Goal: Information Seeking & Learning: Learn about a topic

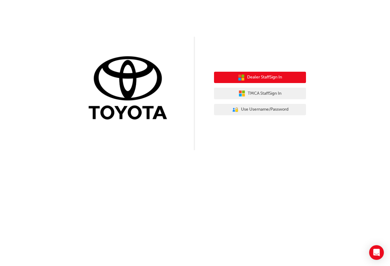
click at [258, 81] on button "Dealer Staff Sign In" at bounding box center [260, 78] width 92 height 12
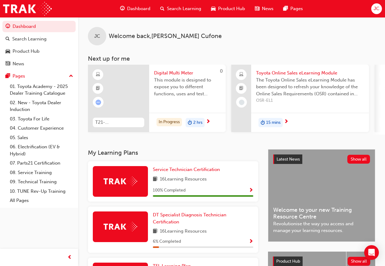
click at [177, 105] on div "Digital Multi Meter This module is designed to expose you to different function…" at bounding box center [187, 85] width 77 height 41
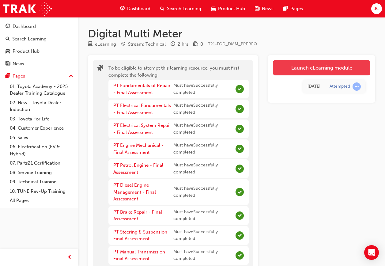
click at [310, 66] on link "Launch eLearning module" at bounding box center [321, 67] width 97 height 15
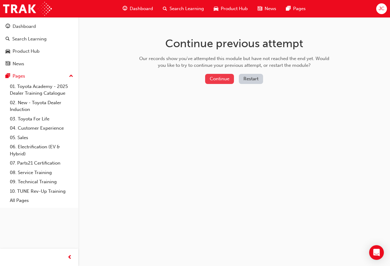
click at [229, 81] on button "Continue" at bounding box center [219, 79] width 29 height 10
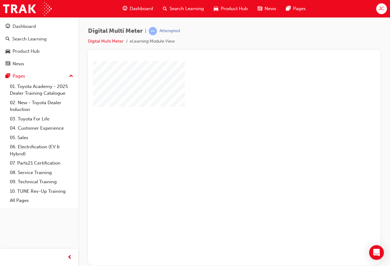
click at [249, 140] on div at bounding box center [301, 171] width 417 height 221
click at [216, 145] on div "play" at bounding box center [216, 145] width 0 height 0
select select
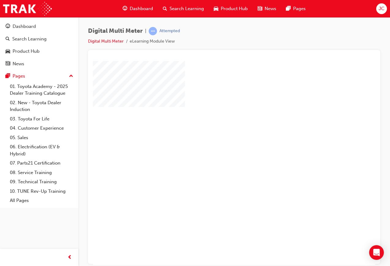
select select
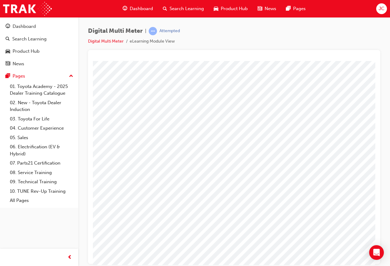
click at [314, 125] on img at bounding box center [314, 127] width 4 height 8
click at [316, 127] on img at bounding box center [314, 127] width 4 height 8
click at [324, 136] on li at bounding box center [336, 141] width 24 height 10
select select "3.233"
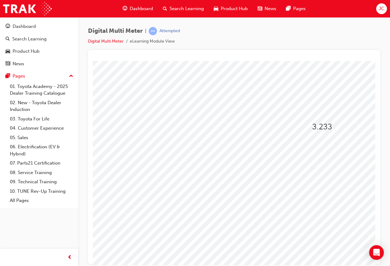
click at [305, 143] on span at bounding box center [303, 144] width 4 height 5
click at [319, 173] on img at bounding box center [317, 173] width 4 height 8
click at [328, 182] on img at bounding box center [334, 186] width 13 height 8
select select "270"
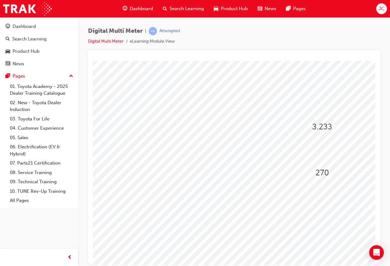
click at [328, 162] on div at bounding box center [325, 157] width 21 height 9
click at [333, 171] on img at bounding box center [338, 171] width 20 height 8
select select "9,480"
click at [302, 144] on img at bounding box center [303, 142] width 4 height 8
click at [313, 188] on img at bounding box center [320, 184] width 15 height 8
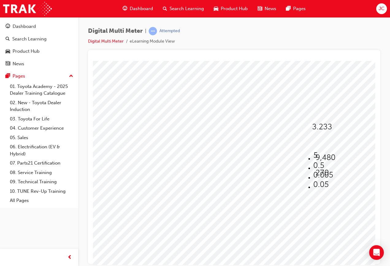
select select "0.05"
click at [304, 253] on div at bounding box center [301, 171] width 417 height 221
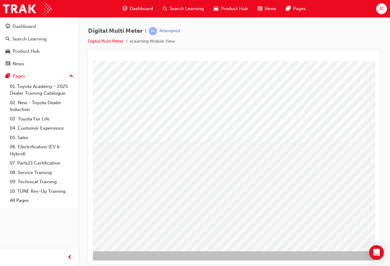
scroll to position [30, 139]
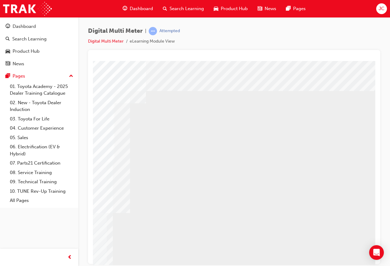
scroll to position [0, 139]
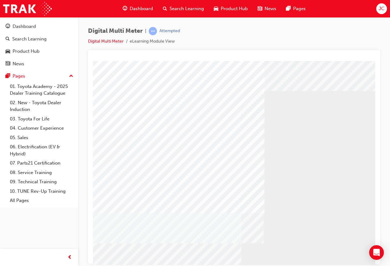
scroll to position [30, 0]
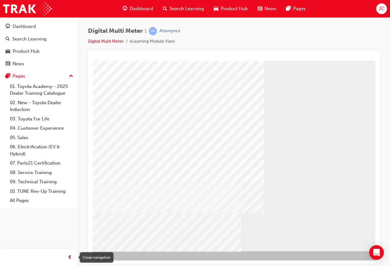
click at [72, 259] on div "button" at bounding box center [69, 257] width 12 height 12
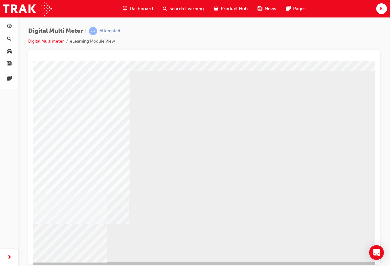
scroll to position [30, 79]
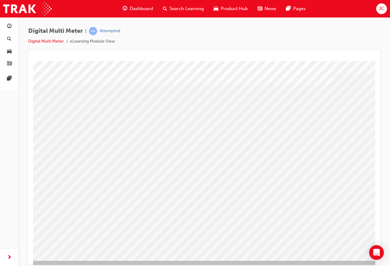
scroll to position [30, 79]
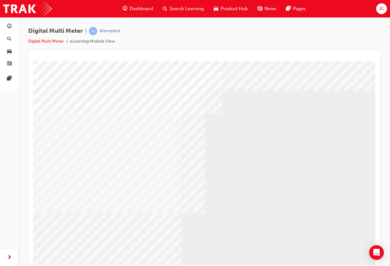
scroll to position [30, 0]
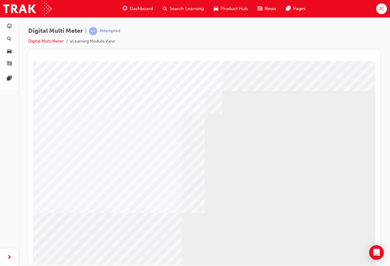
select select
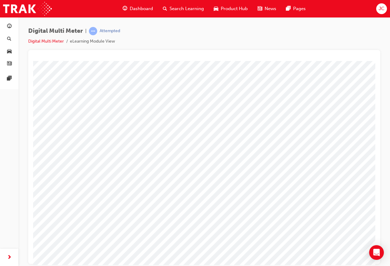
click at [258, 130] on span at bounding box center [256, 129] width 4 height 5
click at [273, 139] on img at bounding box center [276, 140] width 19 height 8
select select "9.416"
click at [253, 147] on div at bounding box center [252, 142] width 17 height 9
click at [259, 184] on img at bounding box center [264, 184] width 15 height 8
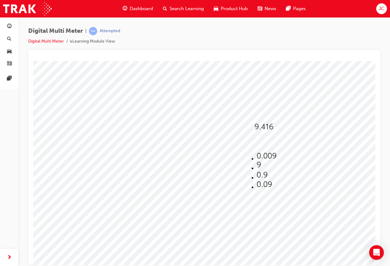
select select "0.09"
click at [263, 161] on span at bounding box center [261, 159] width 4 height 5
click at [260, 173] on img at bounding box center [258, 173] width 4 height 8
click at [270, 217] on img at bounding box center [274, 215] width 13 height 8
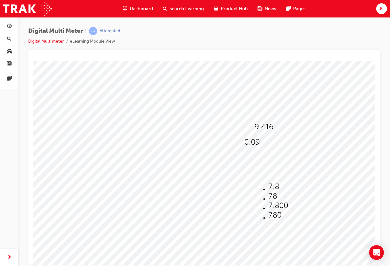
select select "780"
click at [263, 158] on span at bounding box center [261, 159] width 4 height 5
click at [275, 177] on img at bounding box center [281, 181] width 20 height 8
select select "6,300"
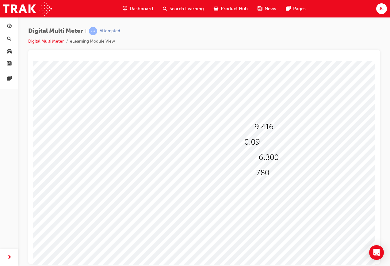
click at [234, 247] on div at bounding box center [241, 171] width 417 height 221
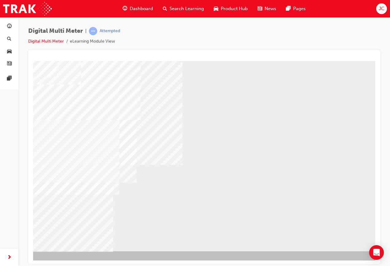
scroll to position [30, 79]
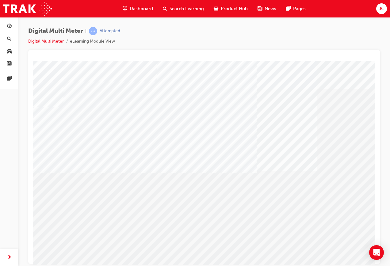
scroll to position [0, 79]
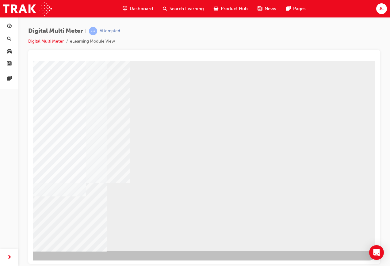
scroll to position [30, 79]
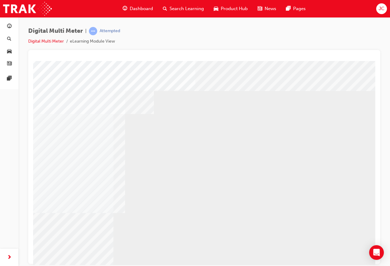
scroll to position [0, 79]
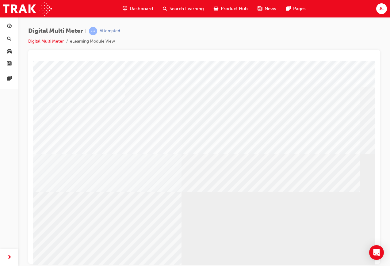
scroll to position [30, 0]
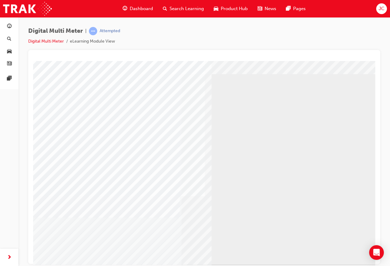
scroll to position [30, 0]
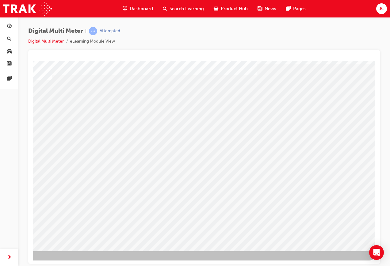
scroll to position [0, 0]
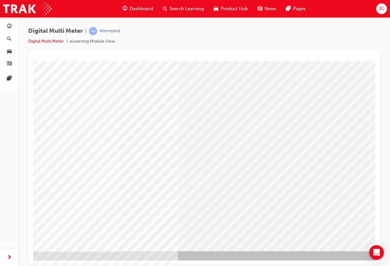
scroll to position [30, 79]
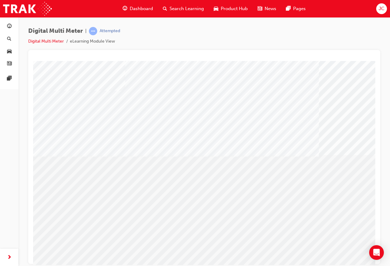
scroll to position [30, 0]
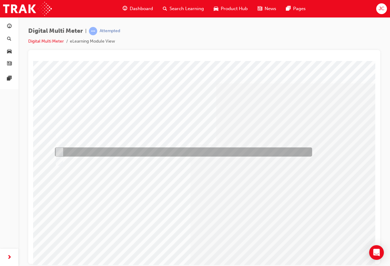
click at [147, 151] on div at bounding box center [181, 151] width 257 height 9
radio input "true"
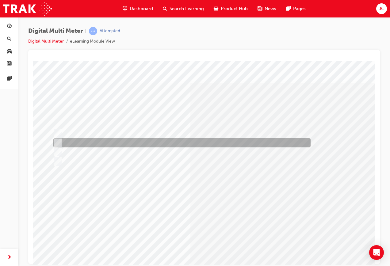
click at [101, 140] on div at bounding box center [180, 142] width 257 height 9
radio input "true"
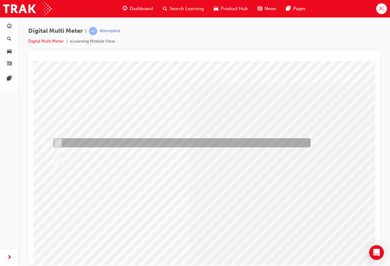
click at [121, 144] on div at bounding box center [180, 142] width 257 height 9
radio input "true"
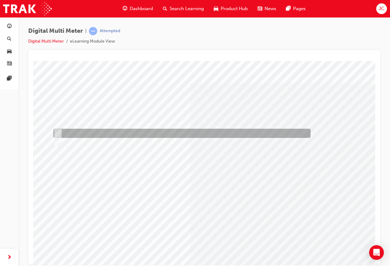
click at [170, 129] on div at bounding box center [180, 133] width 257 height 9
radio input "true"
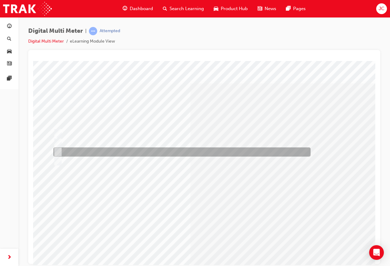
click at [152, 150] on div at bounding box center [180, 151] width 257 height 9
radio input "true"
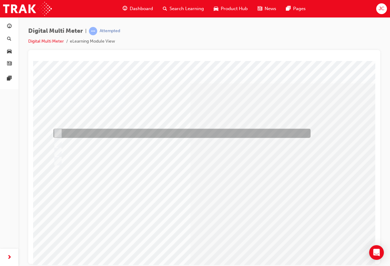
click at [134, 136] on div at bounding box center [180, 133] width 257 height 9
radio input "true"
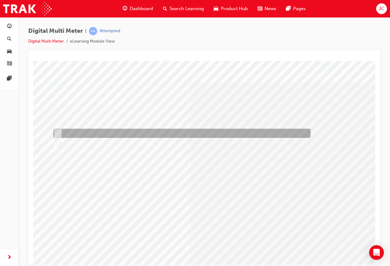
click at [79, 130] on div at bounding box center [180, 133] width 257 height 9
radio input "true"
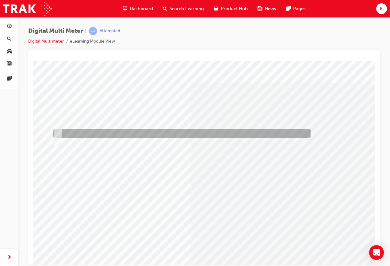
click at [78, 131] on div at bounding box center [180, 133] width 257 height 9
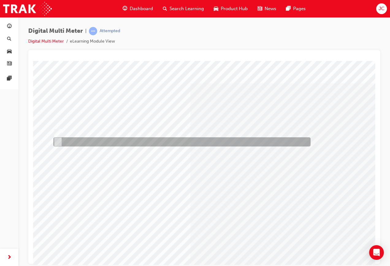
click at [64, 139] on div at bounding box center [180, 141] width 257 height 9
radio input "false"
radio input "true"
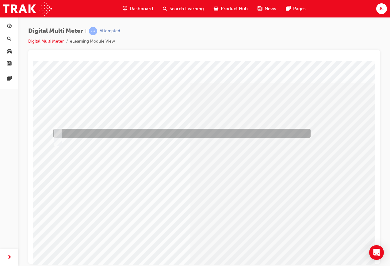
click at [77, 133] on div at bounding box center [180, 133] width 257 height 9
radio input "true"
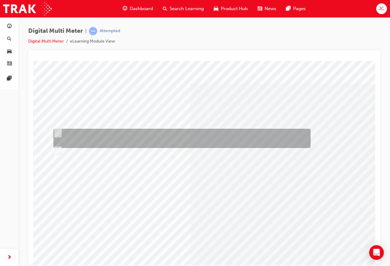
click at [128, 140] on div at bounding box center [180, 138] width 257 height 19
radio input "true"
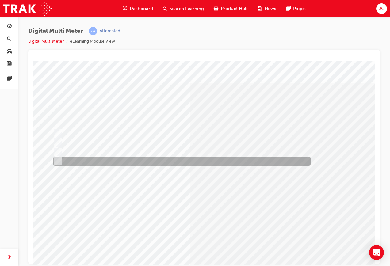
click at [127, 160] on div at bounding box center [180, 161] width 257 height 9
radio input "true"
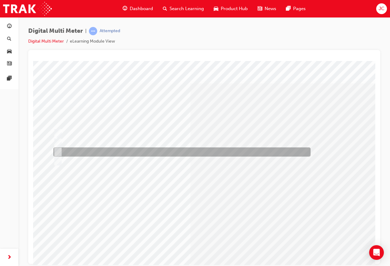
click at [111, 154] on div at bounding box center [180, 151] width 257 height 9
radio input "true"
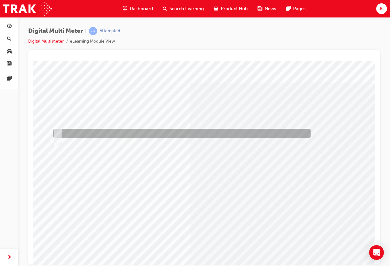
click at [134, 137] on div at bounding box center [180, 133] width 257 height 9
radio input "true"
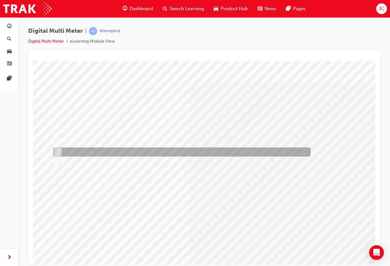
click at [96, 150] on div at bounding box center [180, 151] width 257 height 9
radio input "true"
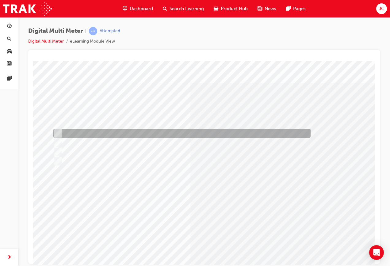
click at [132, 131] on div at bounding box center [180, 133] width 257 height 9
radio input "true"
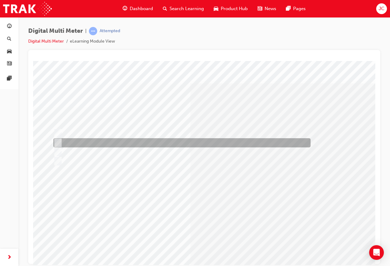
click at [146, 142] on div at bounding box center [180, 142] width 257 height 9
radio input "true"
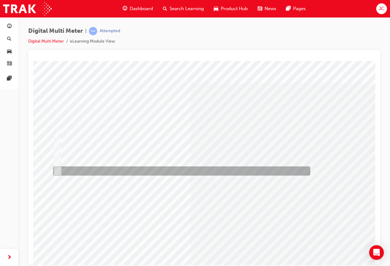
click at [133, 169] on div at bounding box center [179, 170] width 257 height 9
radio input "true"
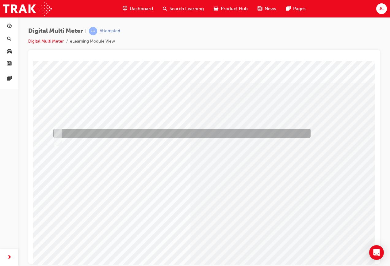
click at [122, 130] on div at bounding box center [180, 133] width 257 height 9
radio input "true"
click at [112, 130] on div at bounding box center [180, 133] width 257 height 9
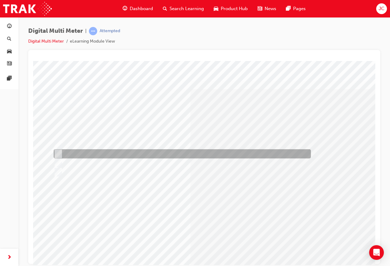
click at [81, 156] on div at bounding box center [180, 153] width 257 height 9
radio input "true"
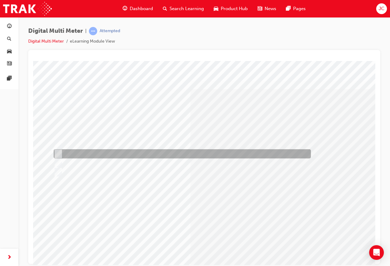
click at [85, 155] on div at bounding box center [180, 153] width 257 height 9
radio input "true"
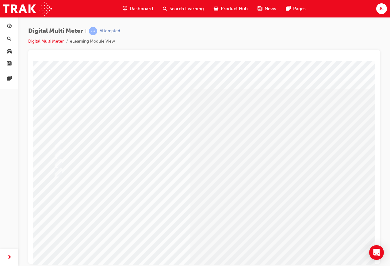
click at [54, 174] on div at bounding box center [59, 177] width 28 height 9
radio input "true"
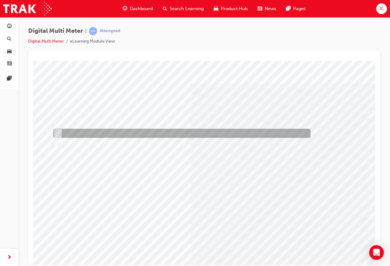
click at [78, 134] on div at bounding box center [180, 133] width 257 height 9
radio input "true"
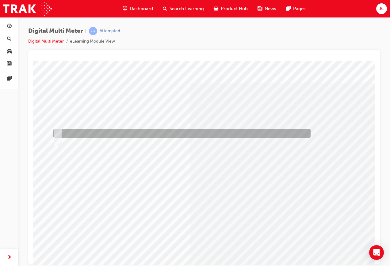
click at [63, 132] on div at bounding box center [180, 133] width 257 height 9
radio input "true"
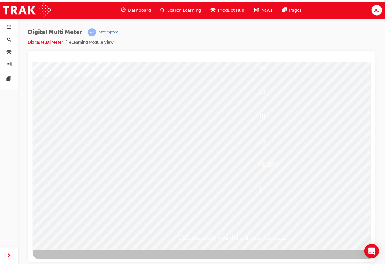
scroll to position [0, 0]
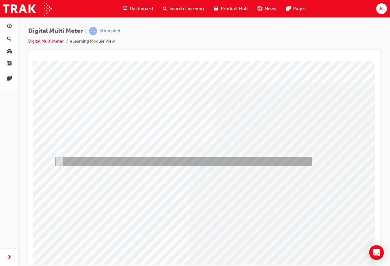
click at [121, 159] on div at bounding box center [181, 161] width 257 height 9
radio input "true"
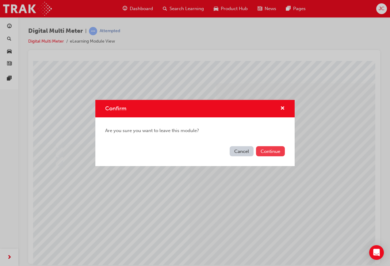
click at [281, 155] on button "Continue" at bounding box center [270, 151] width 29 height 10
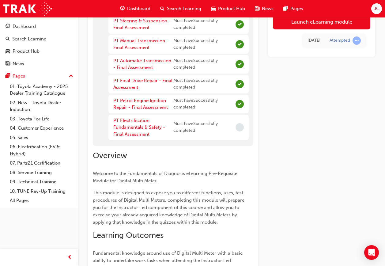
scroll to position [215, 0]
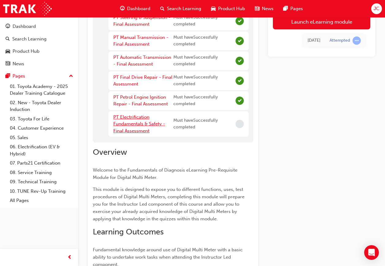
click at [138, 131] on link "PT Electrification Fundamentals & Safety - Final Assessment" at bounding box center [139, 123] width 52 height 19
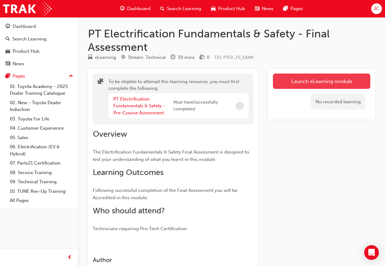
click at [325, 85] on button "Launch eLearning module" at bounding box center [321, 81] width 97 height 15
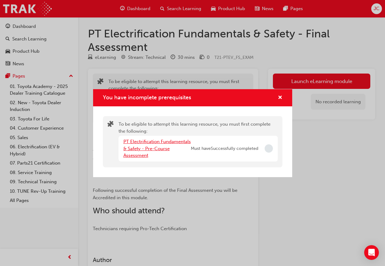
click at [124, 142] on link "PT Electrification Fundamentals & Safety - Pre-Course Assessment" at bounding box center [157, 148] width 67 height 19
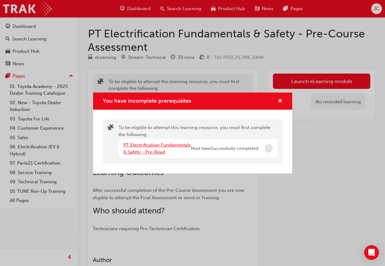
click at [181, 145] on link "PT Electrification Fundamentals & Safety - Pre-Read" at bounding box center [157, 148] width 67 height 13
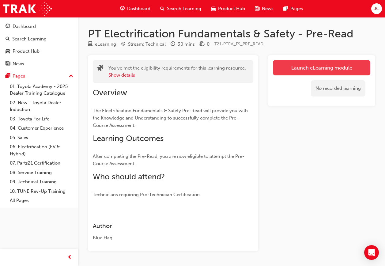
click at [340, 61] on link "Launch eLearning module" at bounding box center [321, 67] width 97 height 15
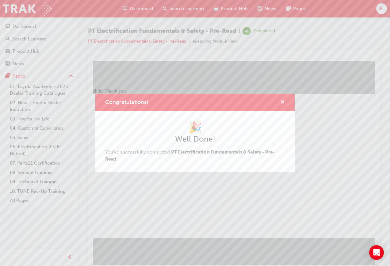
click at [282, 103] on span "cross-icon" at bounding box center [282, 103] width 5 height 6
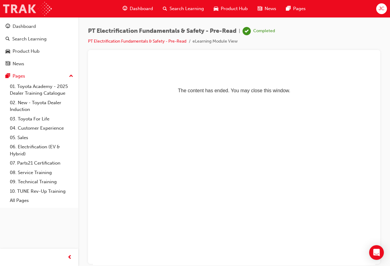
click at [14, 12] on img at bounding box center [27, 9] width 49 height 14
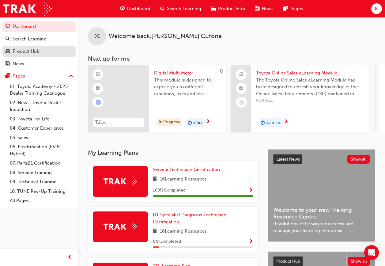
click at [41, 53] on div "Product Hub" at bounding box center [39, 52] width 67 height 8
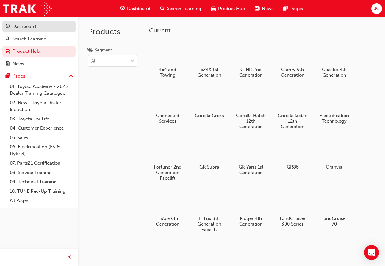
click at [51, 21] on link "Dashboard" at bounding box center [38, 26] width 73 height 11
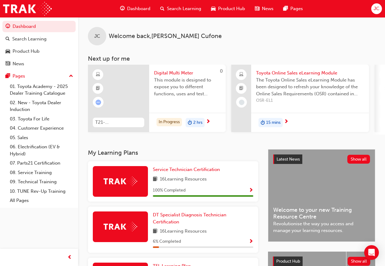
click at [234, 8] on span "Product Hub" at bounding box center [231, 8] width 27 height 7
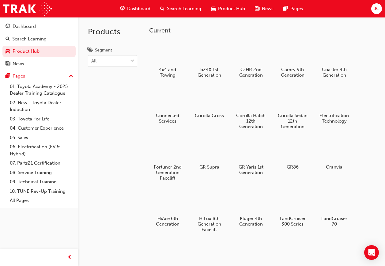
click at [234, 8] on span "Product Hub" at bounding box center [231, 8] width 27 height 7
click at [377, 7] on span "JC" at bounding box center [377, 8] width 6 height 7
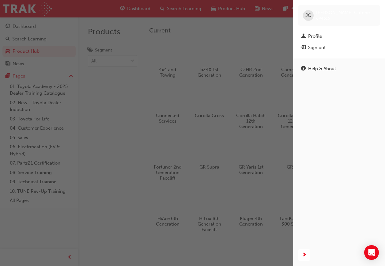
click at [143, 121] on div "button" at bounding box center [146, 133] width 293 height 266
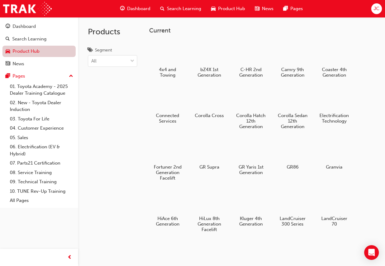
click at [43, 51] on link "Product Hub" at bounding box center [38, 51] width 73 height 11
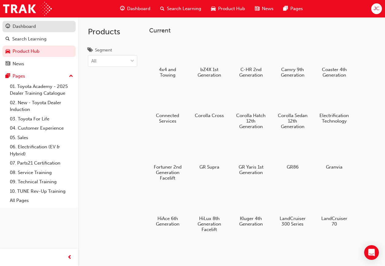
click at [36, 26] on div "Dashboard" at bounding box center [39, 27] width 67 height 8
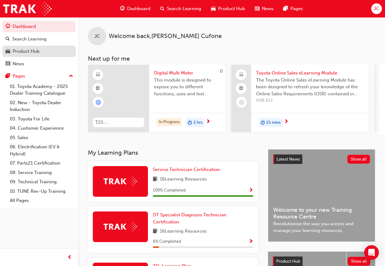
click at [57, 52] on div "Product Hub" at bounding box center [39, 52] width 67 height 8
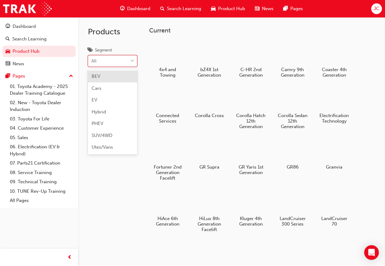
click at [119, 59] on div "All" at bounding box center [108, 61] width 40 height 11
click at [92, 59] on input "Segment option BEV focused, 1 of 7. 7 results available. Use Up and Down to cho…" at bounding box center [91, 60] width 1 height 5
click at [121, 59] on div "All" at bounding box center [108, 61] width 40 height 11
click at [92, 59] on input "Segment option BEV focused, 1 of 7. 7 results available. Use Up and Down to cho…" at bounding box center [91, 60] width 1 height 5
click at [174, 61] on div at bounding box center [168, 52] width 34 height 24
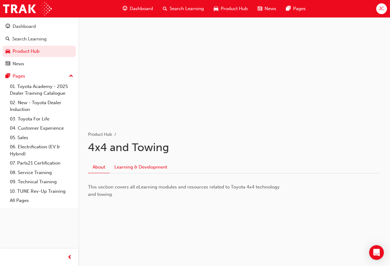
click at [160, 165] on link "Learning & Development" at bounding box center [141, 167] width 62 height 12
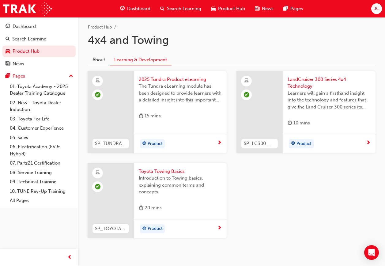
scroll to position [123, 0]
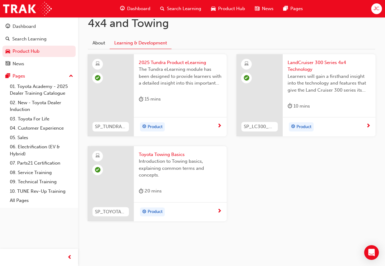
click at [178, 191] on div "20 mins" at bounding box center [180, 192] width 83 height 10
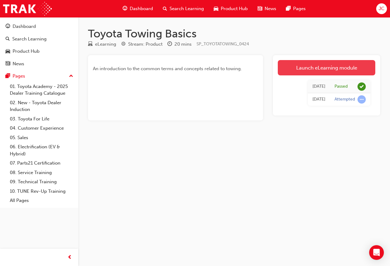
click at [323, 67] on link "Launch eLearning module" at bounding box center [326, 67] width 97 height 15
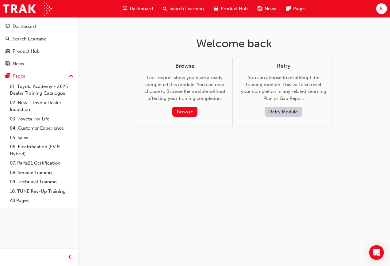
click at [283, 114] on button "Retry Module" at bounding box center [283, 112] width 38 height 10
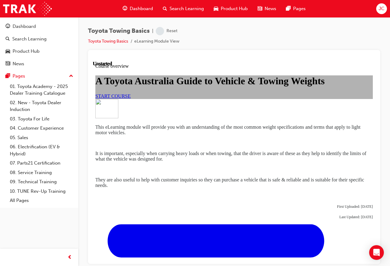
click at [131, 98] on link "START COURSE" at bounding box center [112, 95] width 35 height 5
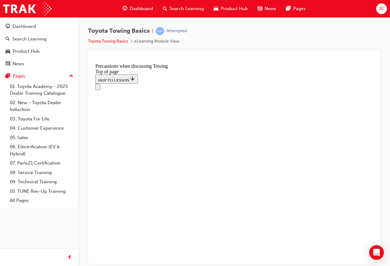
scroll to position [648, 0]
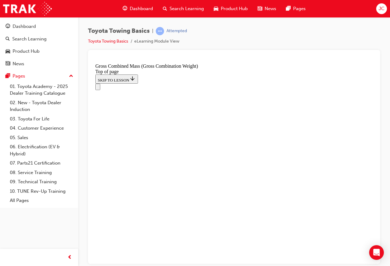
scroll to position [19, 0]
click at [109, 83] on div "Navigation menu" at bounding box center [233, 86] width 277 height 6
click at [100, 83] on button "Open navigation menu" at bounding box center [97, 86] width 5 height 6
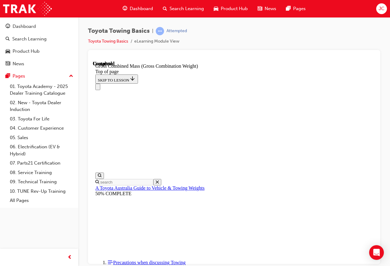
scroll to position [119, 0]
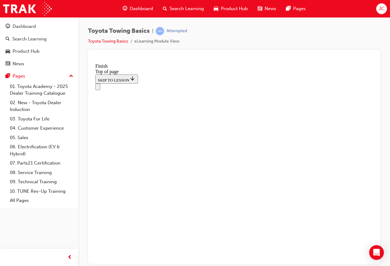
scroll to position [123, 0]
click at [100, 88] on icon "Open navigation menu" at bounding box center [101, 90] width 6 height 4
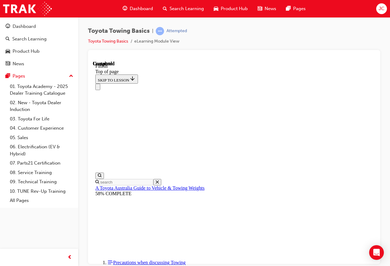
scroll to position [119, 0]
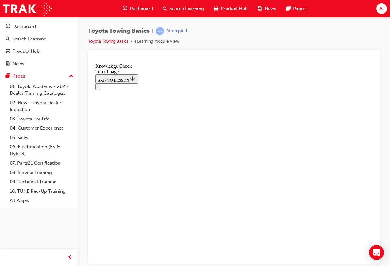
drag, startPoint x: 158, startPoint y: 4695, endPoint x: 248, endPoint y: 4588, distance: 139.9
drag, startPoint x: 157, startPoint y: 4696, endPoint x: 188, endPoint y: 4621, distance: 80.8
drag, startPoint x: 159, startPoint y: 4694, endPoint x: 149, endPoint y: 4674, distance: 22.9
drag, startPoint x: 154, startPoint y: 4690, endPoint x: 260, endPoint y: 4668, distance: 108.6
drag, startPoint x: 159, startPoint y: 4696, endPoint x: 192, endPoint y: 4582, distance: 118.0
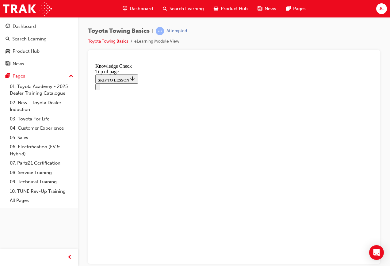
drag, startPoint x: 152, startPoint y: 4700, endPoint x: 302, endPoint y: 4665, distance: 154.1
drag, startPoint x: 156, startPoint y: 4693, endPoint x: 264, endPoint y: 4670, distance: 111.3
drag, startPoint x: 154, startPoint y: 4694, endPoint x: 209, endPoint y: 4645, distance: 73.8
drag, startPoint x: 159, startPoint y: 4693, endPoint x: 151, endPoint y: 4670, distance: 24.2
drag, startPoint x: 156, startPoint y: 4694, endPoint x: 184, endPoint y: 4580, distance: 117.7
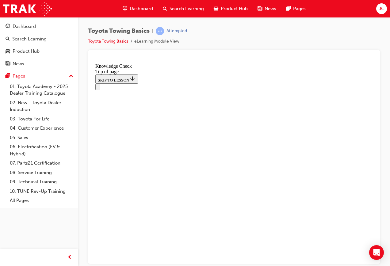
drag, startPoint x: 197, startPoint y: 4574, endPoint x: 177, endPoint y: 4709, distance: 136.8
drag, startPoint x: 163, startPoint y: 4694, endPoint x: 193, endPoint y: 4577, distance: 121.2
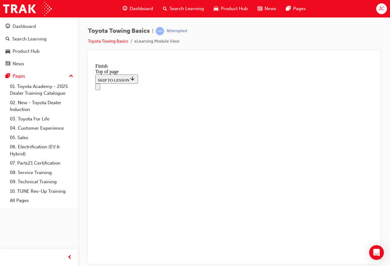
scroll to position [123, 0]
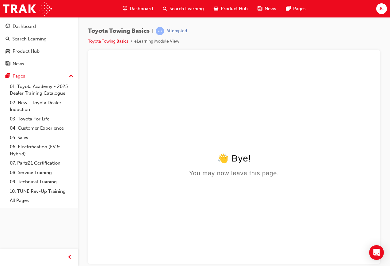
scroll to position [0, 0]
click at [116, 42] on link "Toyota Towing Basics" at bounding box center [108, 41] width 40 height 5
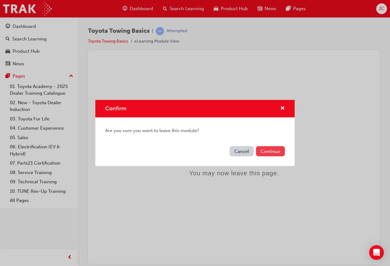
click at [272, 152] on button "Continue" at bounding box center [270, 151] width 29 height 10
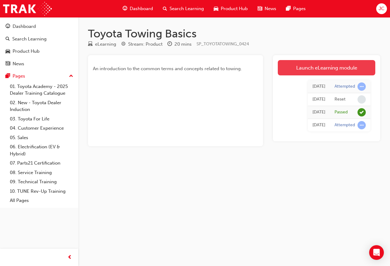
click at [331, 72] on link "Launch eLearning module" at bounding box center [326, 67] width 97 height 15
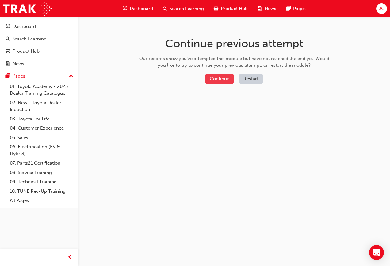
click at [226, 78] on button "Continue" at bounding box center [219, 79] width 29 height 10
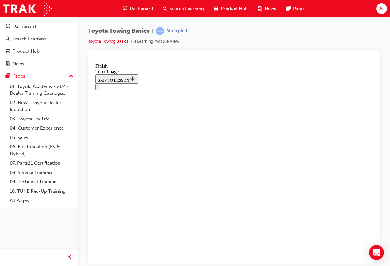
scroll to position [19, 0]
click at [100, 83] on button "Open navigation menu" at bounding box center [97, 86] width 5 height 6
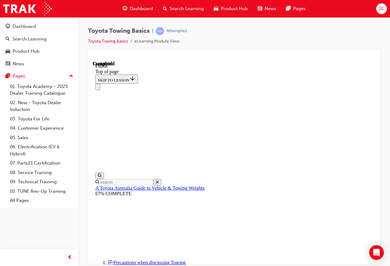
scroll to position [61, 0]
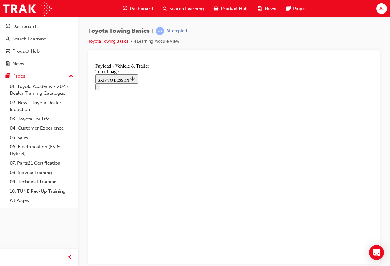
scroll to position [19, 0]
click at [105, 83] on div "Navigation menu" at bounding box center [233, 86] width 277 height 6
click at [98, 88] on icon "Open navigation menu" at bounding box center [98, 88] width 0 height 0
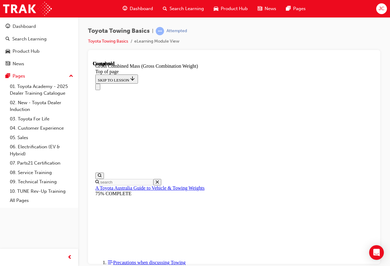
scroll to position [119, 0]
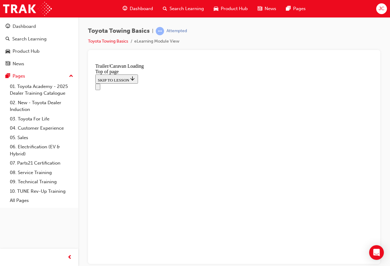
scroll to position [203, 0]
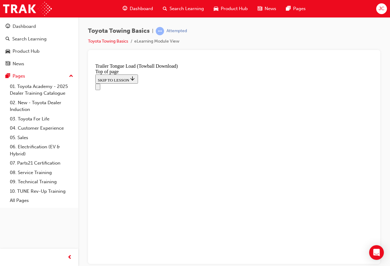
click at [98, 88] on icon "Open navigation menu" at bounding box center [98, 88] width 0 height 0
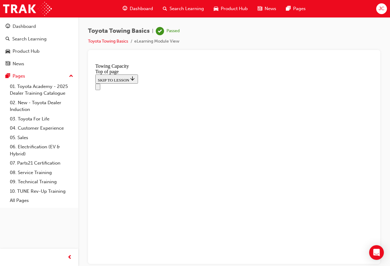
click at [25, 23] on div "Dashboard" at bounding box center [39, 27] width 67 height 8
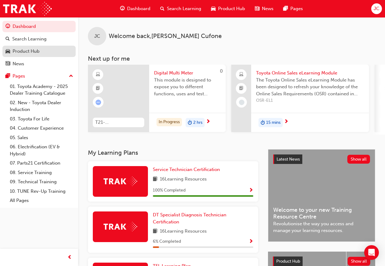
click at [37, 48] on div "Product Hub" at bounding box center [26, 51] width 27 height 7
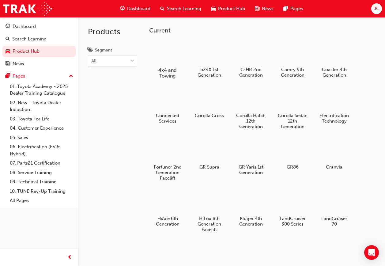
click at [161, 59] on div at bounding box center [168, 52] width 34 height 24
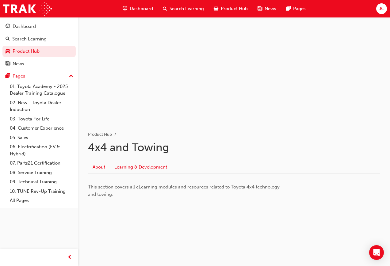
click at [160, 165] on link "Learning & Development" at bounding box center [141, 167] width 62 height 12
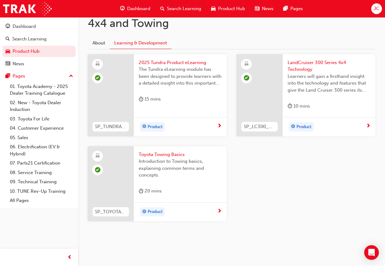
click at [319, 97] on div "LandCruiser 300 Series 4x4 Technology Learners will gain a firsthand insight in…" at bounding box center [329, 85] width 93 height 63
click at [169, 97] on div "15 mins" at bounding box center [180, 100] width 83 height 10
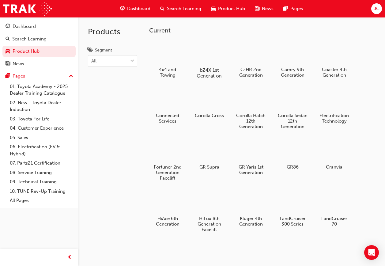
click at [216, 63] on div at bounding box center [209, 52] width 34 height 24
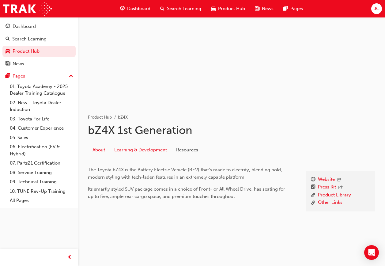
click at [147, 153] on link "Learning & Development" at bounding box center [141, 150] width 62 height 12
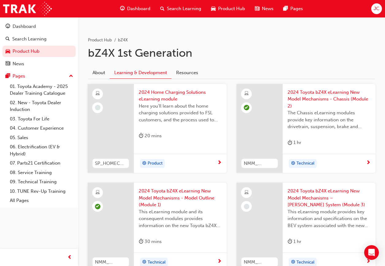
scroll to position [108, 0]
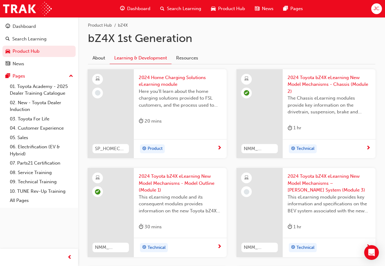
click at [177, 136] on div "2024 Home Charging Solutions eLearning module Here you'll learn about the home …" at bounding box center [180, 113] width 93 height 89
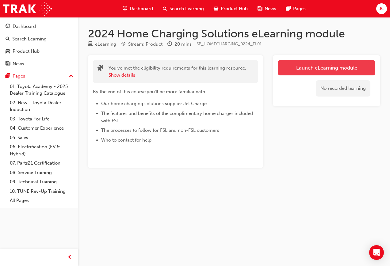
click at [365, 67] on link "Launch eLearning module" at bounding box center [326, 67] width 97 height 15
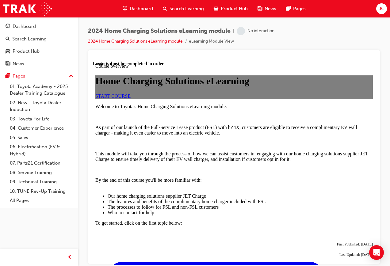
click at [131, 98] on link "START COURSE" at bounding box center [112, 95] width 35 height 5
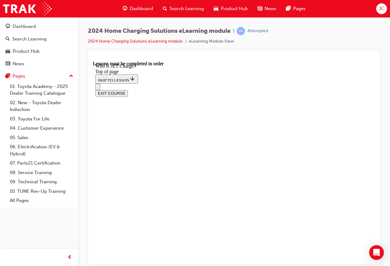
scroll to position [108, 0]
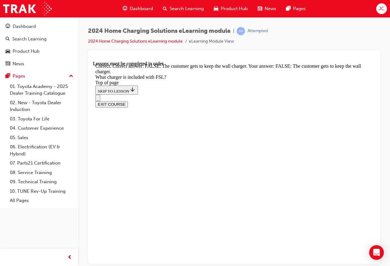
scroll to position [911, 0]
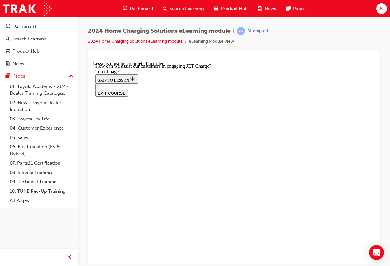
scroll to position [50, 0]
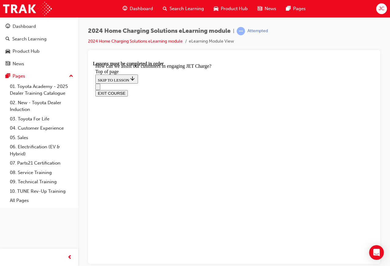
scroll to position [80, 0]
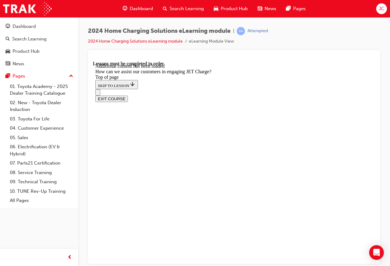
scroll to position [827, 0]
drag, startPoint x: 191, startPoint y: 224, endPoint x: 188, endPoint y: 186, distance: 37.5
drag, startPoint x: 184, startPoint y: 196, endPoint x: 177, endPoint y: 252, distance: 56.6
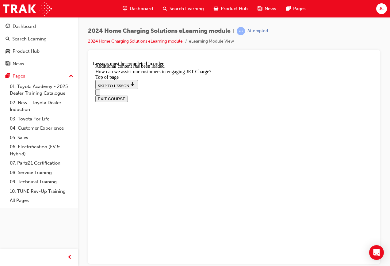
drag, startPoint x: 151, startPoint y: 176, endPoint x: 196, endPoint y: 199, distance: 50.4
drag, startPoint x: 188, startPoint y: 166, endPoint x: 232, endPoint y: 166, distance: 44.1
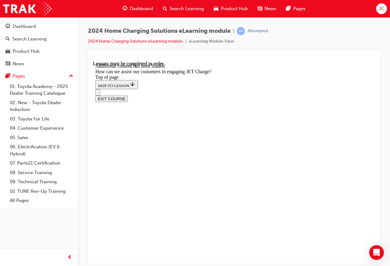
drag, startPoint x: 184, startPoint y: 197, endPoint x: 177, endPoint y: 198, distance: 7.7
drag, startPoint x: 179, startPoint y: 196, endPoint x: 150, endPoint y: 187, distance: 30.0
drag, startPoint x: 171, startPoint y: 116, endPoint x: 194, endPoint y: 116, distance: 22.7
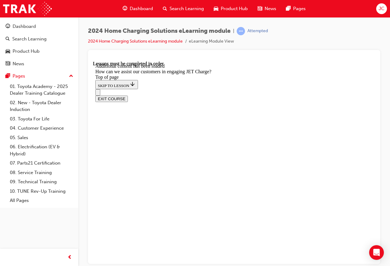
drag, startPoint x: 184, startPoint y: 115, endPoint x: 212, endPoint y: 150, distance: 44.1
drag, startPoint x: 221, startPoint y: 199, endPoint x: 228, endPoint y: 102, distance: 97.1
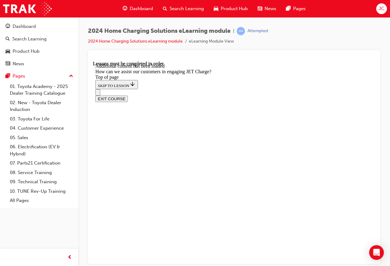
drag, startPoint x: 210, startPoint y: 238, endPoint x: 229, endPoint y: 239, distance: 19.3
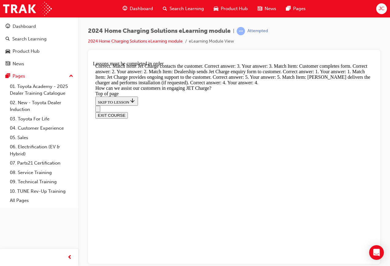
scroll to position [1122, 0]
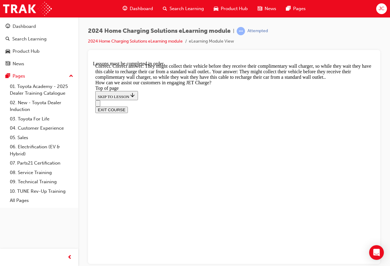
scroll to position [1192, 0]
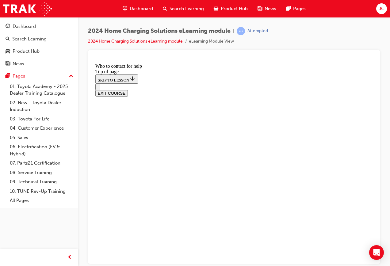
scroll to position [759, 0]
click at [98, 83] on button "Open navigation menu" at bounding box center [97, 86] width 5 height 6
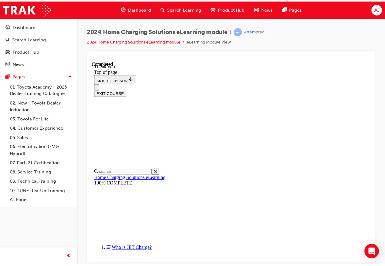
scroll to position [195, 0]
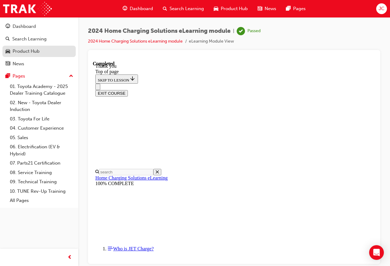
click at [25, 51] on div "Product Hub" at bounding box center [26, 51] width 27 height 7
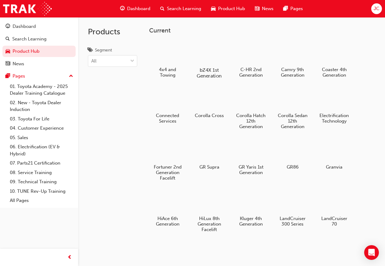
click at [213, 57] on div at bounding box center [209, 52] width 34 height 24
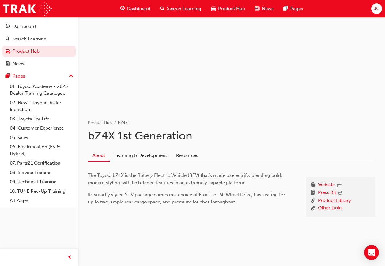
scroll to position [16, 0]
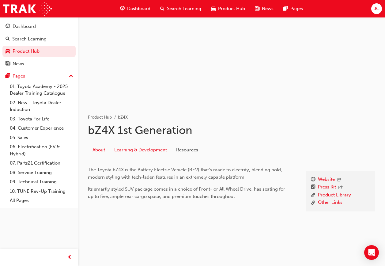
click at [140, 154] on link "Learning & Development" at bounding box center [141, 150] width 62 height 12
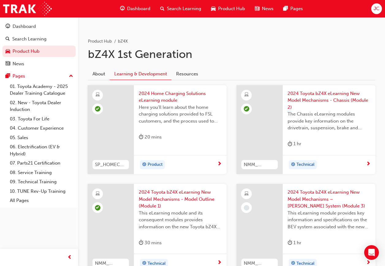
scroll to position [138, 0]
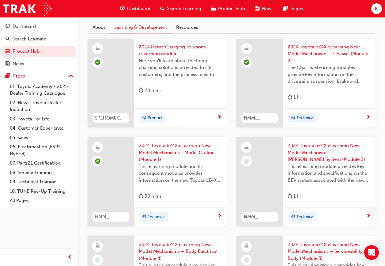
click at [318, 192] on div "2024 Toyota bZ4X eLearning New Model Mechanisms – BEV System (Module 3) This eL…" at bounding box center [329, 172] width 93 height 70
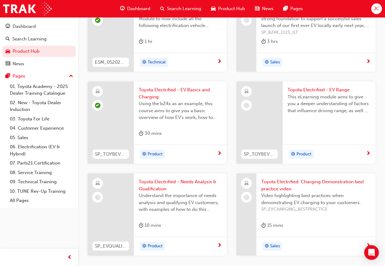
scroll to position [596, 0]
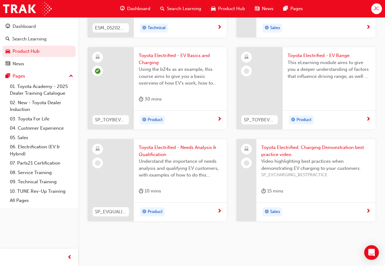
click at [177, 182] on div "Understand the importance of needs analysis and qualifying EV customers, with e…" at bounding box center [180, 170] width 83 height 25
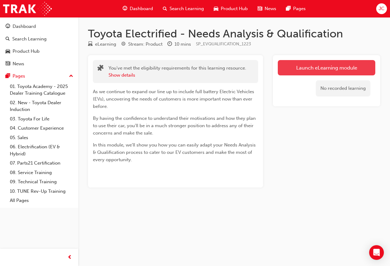
click at [292, 74] on link "Launch eLearning module" at bounding box center [326, 67] width 97 height 15
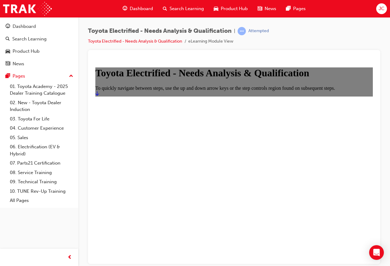
click at [99, 96] on link "Start" at bounding box center [97, 93] width 4 height 5
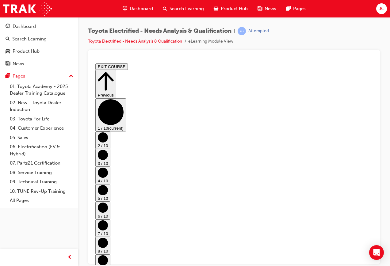
click at [110, 149] on button "3 / 10" at bounding box center [102, 157] width 15 height 17
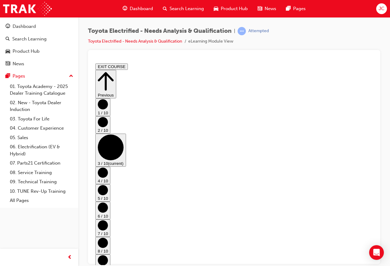
click at [108, 127] on circle "Step controls" at bounding box center [103, 122] width 10 height 10
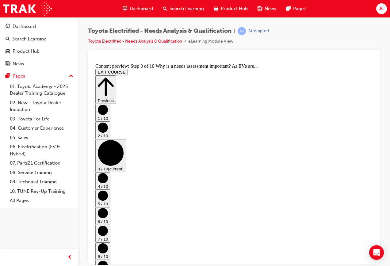
click at [108, 173] on circle "Step controls" at bounding box center [103, 178] width 10 height 10
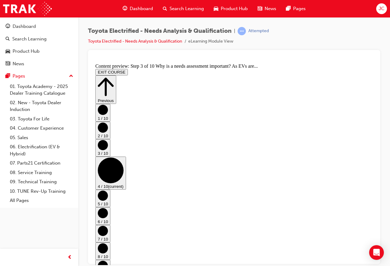
click at [108, 190] on circle "Step controls" at bounding box center [103, 195] width 10 height 10
click at [110, 207] on button "6 / 10" at bounding box center [102, 215] width 15 height 17
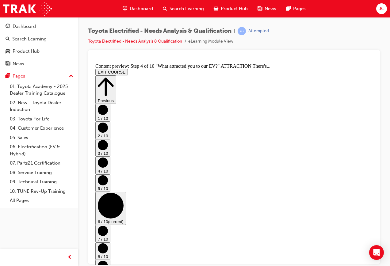
drag, startPoint x: 359, startPoint y: 170, endPoint x: 358, endPoint y: 175, distance: 5.2
click at [110, 225] on button "7 / 10" at bounding box center [102, 233] width 15 height 17
click at [108, 243] on circle "Step controls" at bounding box center [103, 248] width 10 height 10
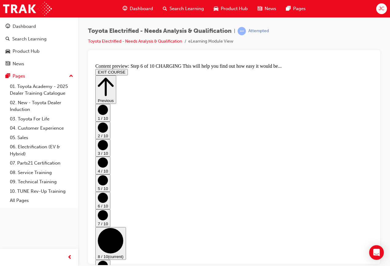
click at [110, 260] on button "9 / 10" at bounding box center [102, 268] width 15 height 17
click at [108, 261] on circle "Step controls" at bounding box center [103, 266] width 10 height 10
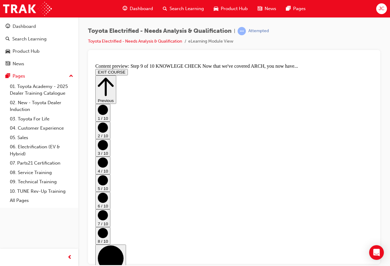
click at [108, 132] on circle "Step controls" at bounding box center [103, 127] width 10 height 10
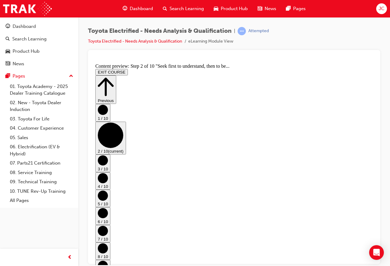
click at [108, 155] on circle "Step controls" at bounding box center [103, 160] width 10 height 10
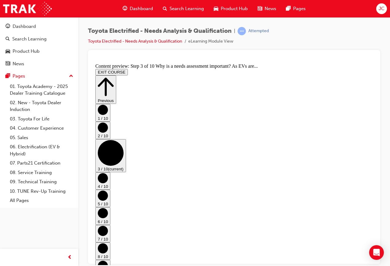
click at [108, 173] on circle "Step controls" at bounding box center [103, 178] width 10 height 10
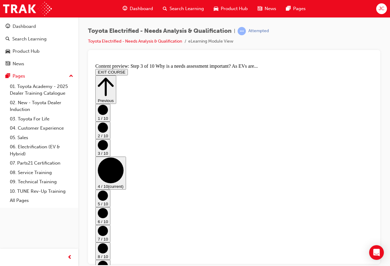
click at [108, 190] on circle "Step controls" at bounding box center [103, 195] width 10 height 10
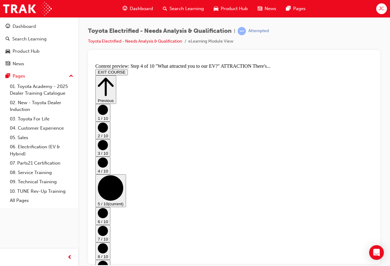
click at [108, 208] on circle "Step controls" at bounding box center [103, 213] width 10 height 10
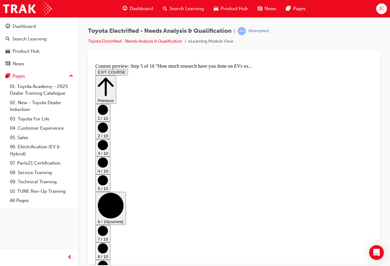
click at [108, 226] on circle "Step controls" at bounding box center [103, 231] width 10 height 10
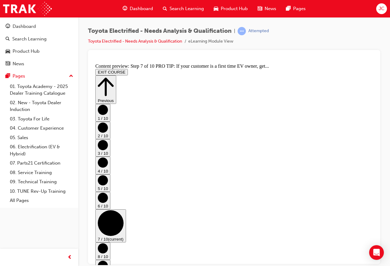
click at [108, 243] on circle "Step controls" at bounding box center [103, 248] width 10 height 10
click at [108, 261] on circle "Step controls" at bounding box center [103, 266] width 10 height 10
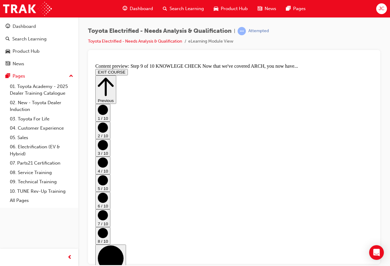
scroll to position [131, 0]
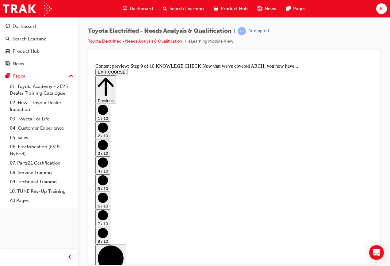
drag, startPoint x: 311, startPoint y: 242, endPoint x: 312, endPoint y: 239, distance: 3.5
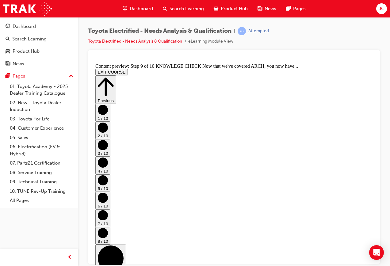
scroll to position [0, 0]
click at [108, 115] on circle "Step controls" at bounding box center [103, 110] width 10 height 10
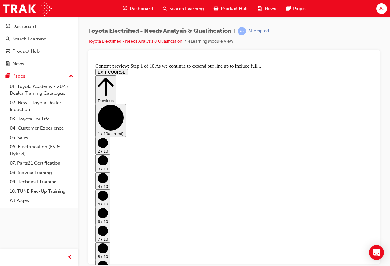
click at [108, 138] on icon "Step controls" at bounding box center [103, 143] width 10 height 10
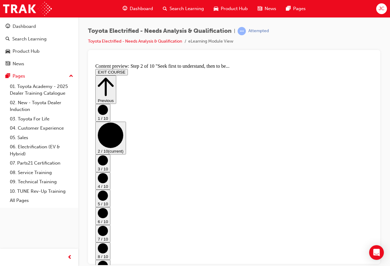
click at [108, 155] on icon "Step controls" at bounding box center [103, 160] width 10 height 10
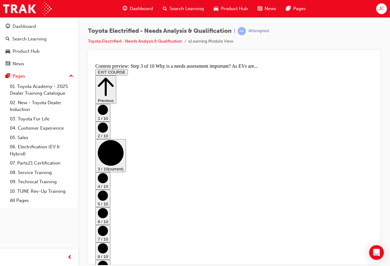
scroll to position [69, 0]
click at [110, 172] on button "4 / 10" at bounding box center [102, 180] width 15 height 17
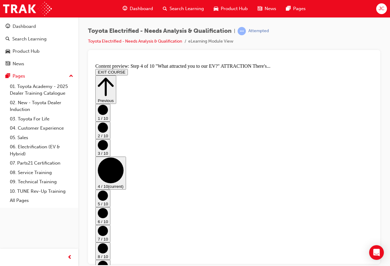
scroll to position [211, 0]
click at [108, 190] on circle "Step controls" at bounding box center [103, 195] width 10 height 10
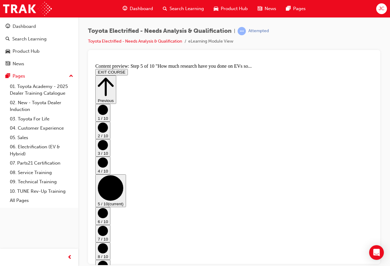
scroll to position [267, 0]
click at [110, 207] on button "6 / 10" at bounding box center [102, 215] width 15 height 17
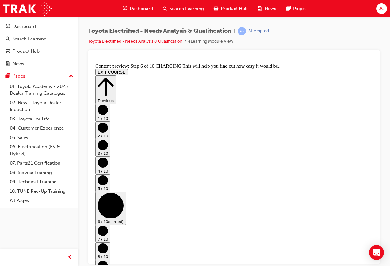
scroll to position [47, 0]
click at [108, 226] on circle "Step controls" at bounding box center [103, 231] width 10 height 10
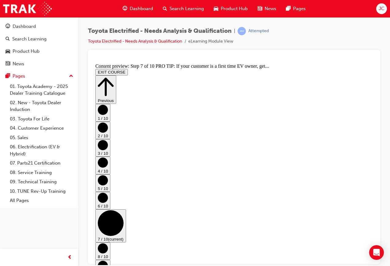
click at [108, 243] on circle "Step controls" at bounding box center [103, 248] width 10 height 10
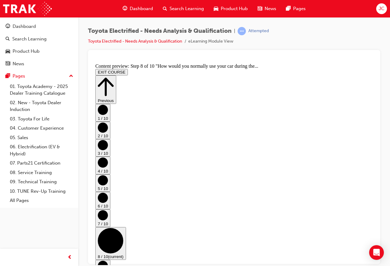
scroll to position [185, 0]
click at [108, 261] on circle "Step controls" at bounding box center [103, 266] width 10 height 10
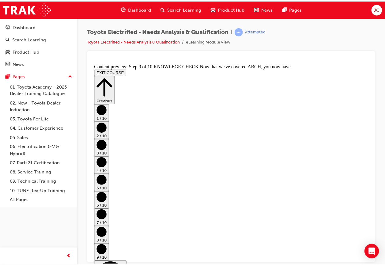
scroll to position [349, 0]
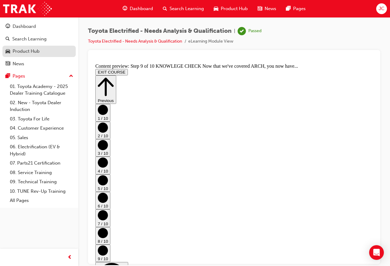
click at [20, 54] on div "Product Hub" at bounding box center [26, 51] width 27 height 7
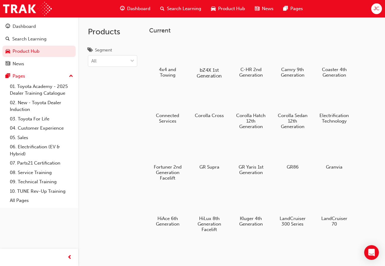
click at [207, 56] on div at bounding box center [209, 52] width 34 height 24
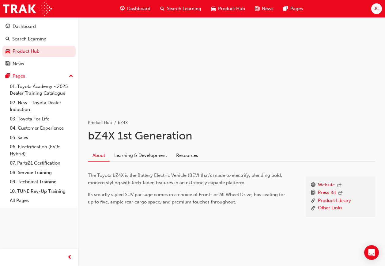
scroll to position [16, 0]
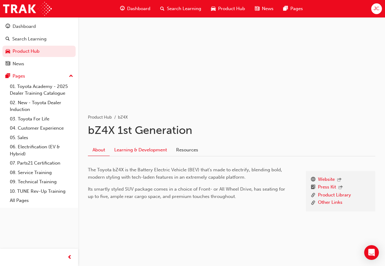
click at [162, 150] on link "Learning & Development" at bounding box center [141, 150] width 62 height 12
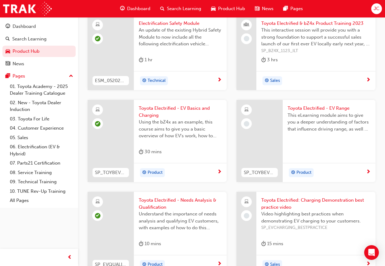
scroll to position [596, 0]
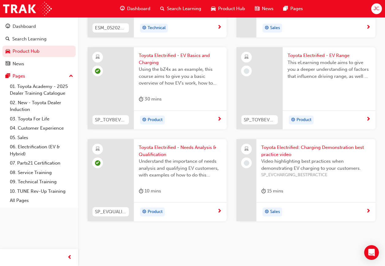
click at [323, 186] on div "Toyota Electrified: Charging Demonstration best practice video Video highlighti…" at bounding box center [316, 170] width 119 height 63
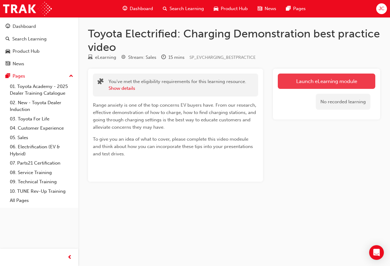
click at [336, 75] on link "Launch eLearning module" at bounding box center [326, 81] width 97 height 15
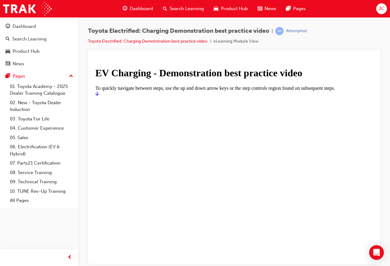
click at [99, 96] on icon "Start" at bounding box center [97, 93] width 4 height 5
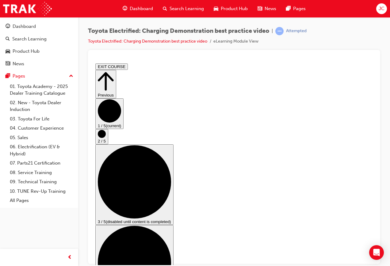
click at [106, 138] on circle "Step controls" at bounding box center [102, 134] width 8 height 8
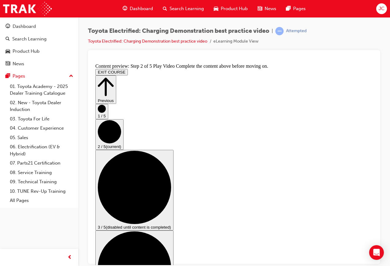
drag, startPoint x: 368, startPoint y: 216, endPoint x: 361, endPoint y: 216, distance: 7.1
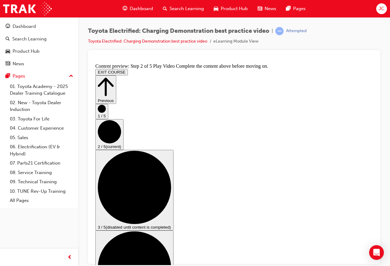
drag, startPoint x: 361, startPoint y: 216, endPoint x: 368, endPoint y: 215, distance: 7.2
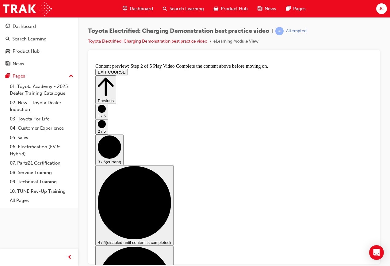
scroll to position [61, 0]
checkbox input "true"
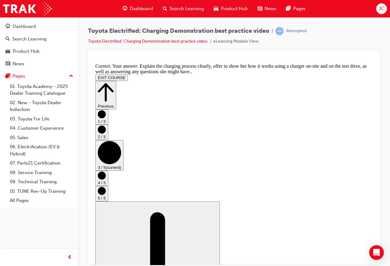
scroll to position [129, 0]
click at [106, 171] on circle "Step controls" at bounding box center [102, 175] width 8 height 8
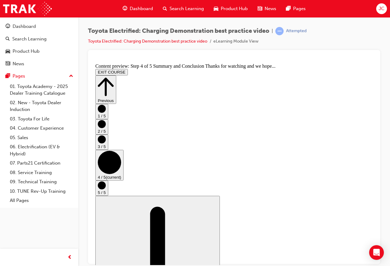
click at [106, 181] on circle "Step controls" at bounding box center [102, 185] width 8 height 8
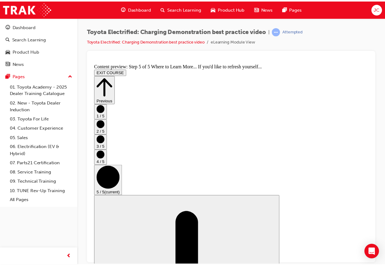
scroll to position [88, 0]
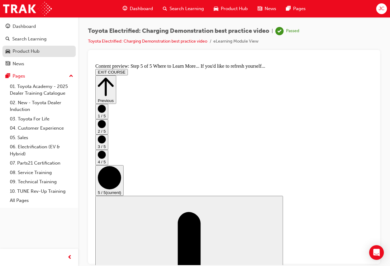
click at [24, 54] on div "Product Hub" at bounding box center [26, 51] width 27 height 7
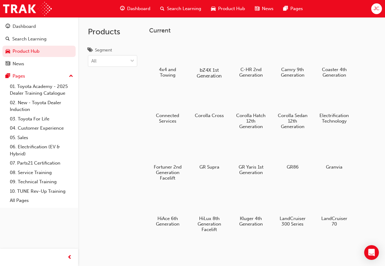
click at [207, 66] on div "bZ4X 1st Generation" at bounding box center [209, 60] width 39 height 44
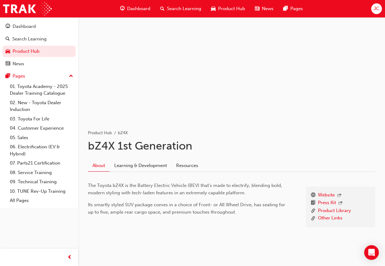
scroll to position [16, 0]
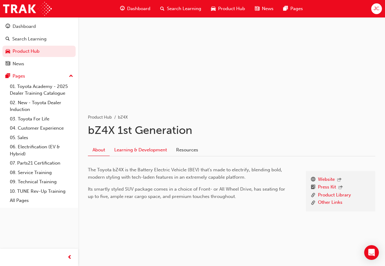
click at [164, 150] on link "Learning & Development" at bounding box center [141, 150] width 62 height 12
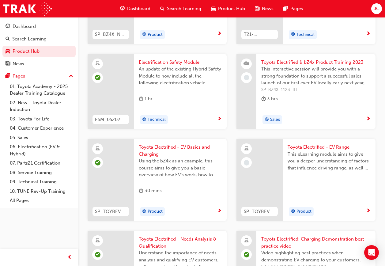
scroll to position [504, 0]
click at [348, 185] on div "Toyota Electrified - EV Range This eLearning module aims to give you a deeper u…" at bounding box center [329, 180] width 93 height 82
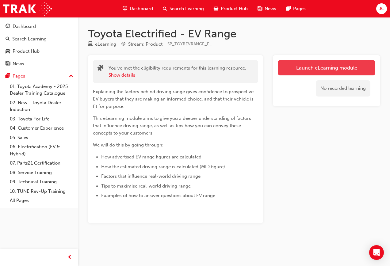
click at [310, 74] on link "Launch eLearning module" at bounding box center [326, 67] width 97 height 15
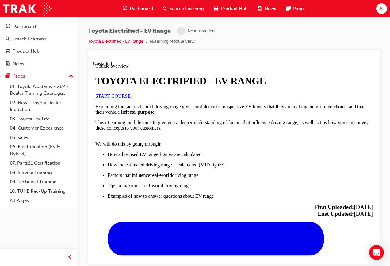
click at [131, 98] on link "START COURSE" at bounding box center [112, 95] width 35 height 5
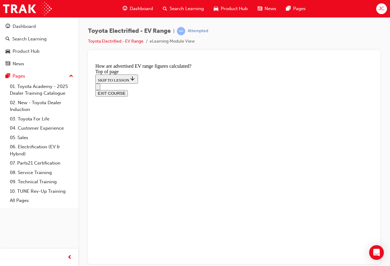
scroll to position [353, 0]
click at [98, 88] on icon "Open navigation menu" at bounding box center [98, 88] width 0 height 0
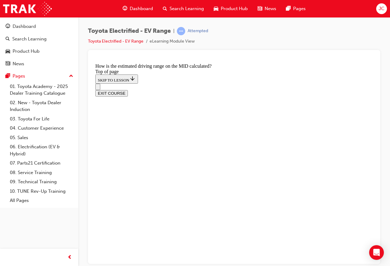
scroll to position [475, 0]
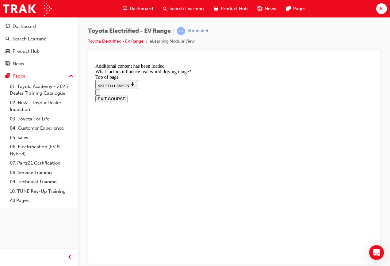
scroll to position [779, 0]
drag, startPoint x: 235, startPoint y: 152, endPoint x: 297, endPoint y: 235, distance: 103.3
drag, startPoint x: 221, startPoint y: 135, endPoint x: 165, endPoint y: 230, distance: 110.6
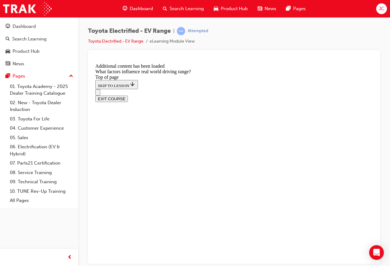
drag, startPoint x: 232, startPoint y: 142, endPoint x: 166, endPoint y: 223, distance: 104.8
drag, startPoint x: 222, startPoint y: 162, endPoint x: 164, endPoint y: 248, distance: 104.0
drag, startPoint x: 214, startPoint y: 160, endPoint x: 144, endPoint y: 248, distance: 112.2
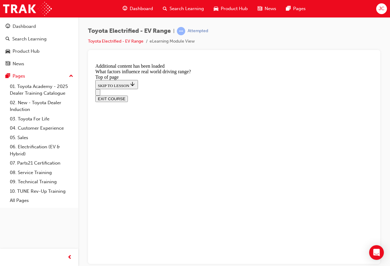
drag, startPoint x: 205, startPoint y: 169, endPoint x: 267, endPoint y: 230, distance: 86.9
drag, startPoint x: 214, startPoint y: 142, endPoint x: 270, endPoint y: 220, distance: 96.6
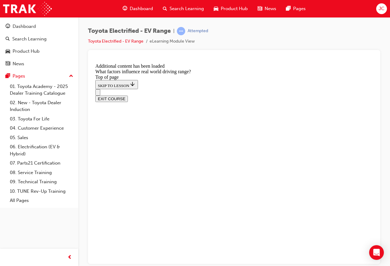
drag, startPoint x: 251, startPoint y: 157, endPoint x: 182, endPoint y: 243, distance: 110.5
drag, startPoint x: 249, startPoint y: 156, endPoint x: 190, endPoint y: 252, distance: 112.3
drag, startPoint x: 234, startPoint y: 143, endPoint x: 310, endPoint y: 234, distance: 118.4
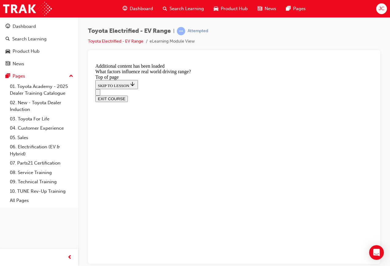
drag, startPoint x: 227, startPoint y: 167, endPoint x: 179, endPoint y: 227, distance: 76.8
drag, startPoint x: 233, startPoint y: 142, endPoint x: 285, endPoint y: 232, distance: 103.7
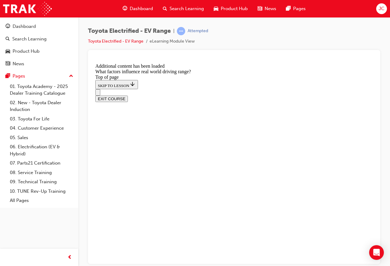
drag, startPoint x: 227, startPoint y: 151, endPoint x: 147, endPoint y: 230, distance: 111.8
drag, startPoint x: 214, startPoint y: 134, endPoint x: 136, endPoint y: 207, distance: 106.7
drag, startPoint x: 244, startPoint y: 138, endPoint x: 242, endPoint y: 150, distance: 13.1
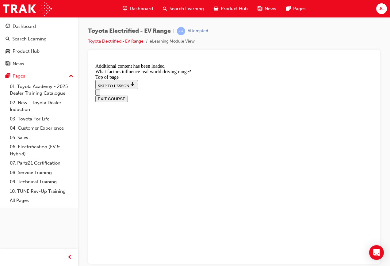
drag, startPoint x: 242, startPoint y: 150, endPoint x: 287, endPoint y: 228, distance: 89.8
drag, startPoint x: 223, startPoint y: 137, endPoint x: 280, endPoint y: 225, distance: 104.8
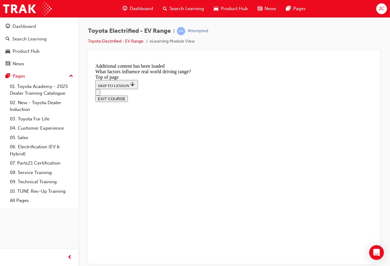
scroll to position [862, 0]
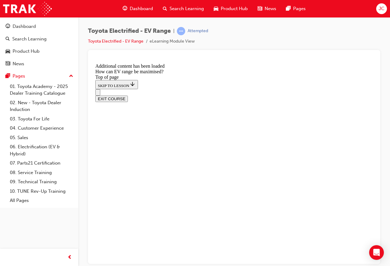
scroll to position [295, 0]
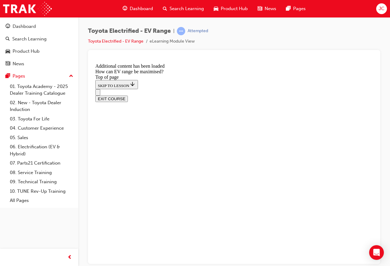
scroll to position [639, 0]
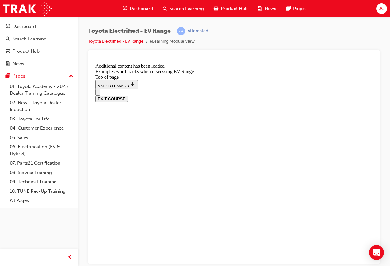
scroll to position [515, 0]
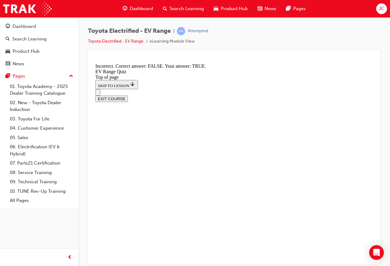
scroll to position [88, 0]
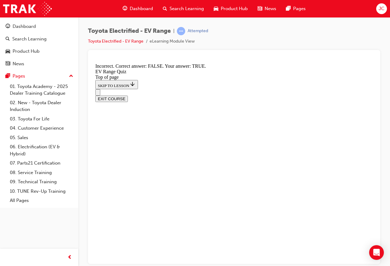
scroll to position [80, 0]
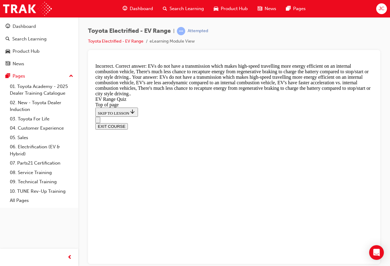
scroll to position [164, 0]
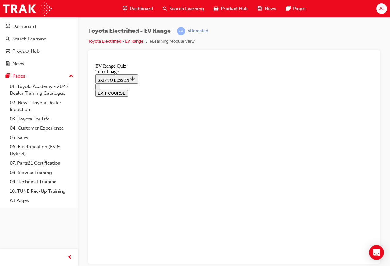
scroll to position [141, 0]
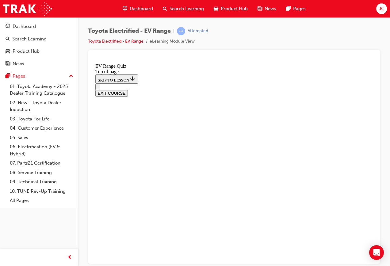
scroll to position [110, 0]
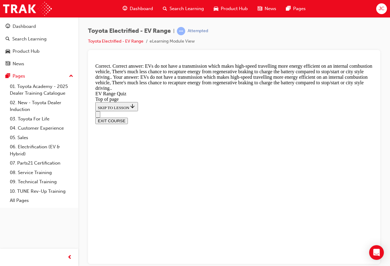
scroll to position [194, 0]
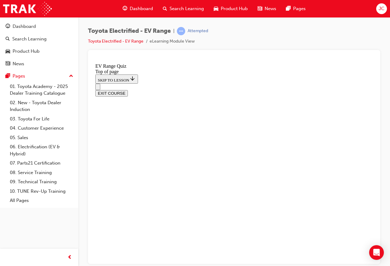
scroll to position [111, 0]
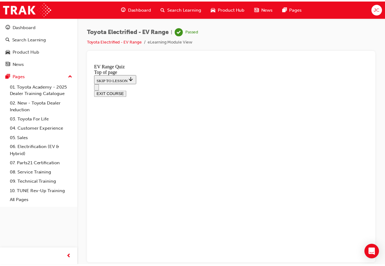
scroll to position [110, 0]
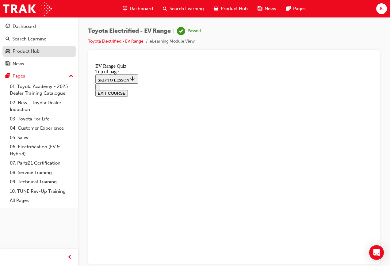
click at [32, 51] on div "Product Hub" at bounding box center [26, 51] width 27 height 7
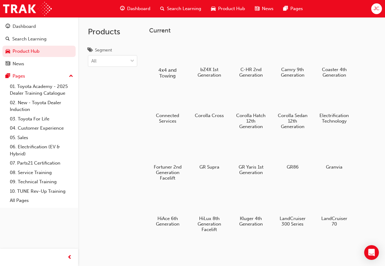
click at [165, 70] on h5 "4x4 and Towing" at bounding box center [168, 73] width 34 height 12
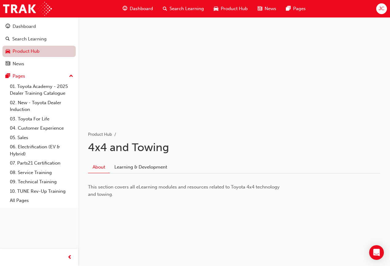
click at [28, 53] on link "Product Hub" at bounding box center [38, 51] width 73 height 11
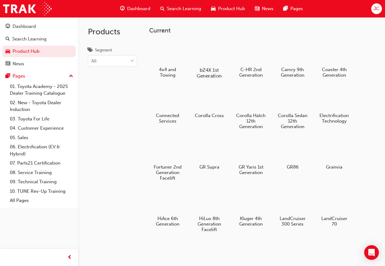
click at [206, 53] on div at bounding box center [209, 52] width 34 height 24
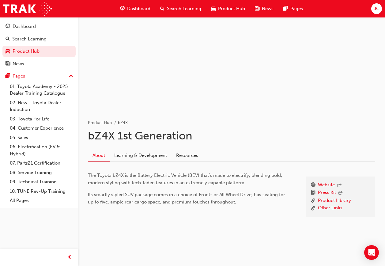
scroll to position [16, 0]
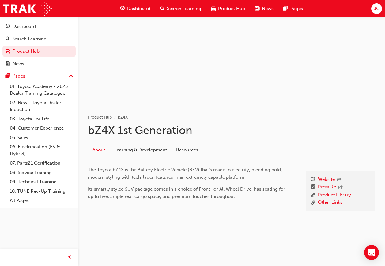
click at [178, 170] on span "The Toyota bZ4X is the Battery Electric Vehicle (BEV) that’s made to electrify,…" at bounding box center [186, 173] width 196 height 13
click at [158, 153] on link "Learning & Development" at bounding box center [141, 150] width 62 height 12
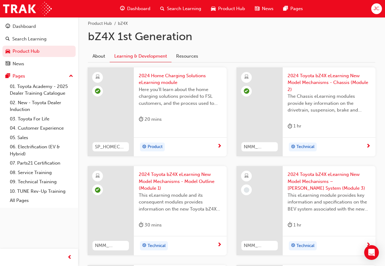
scroll to position [106, 0]
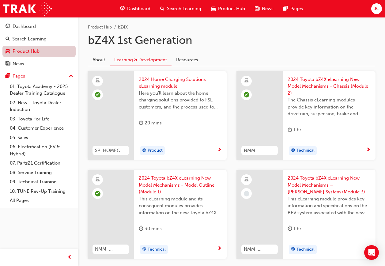
click at [28, 54] on link "Product Hub" at bounding box center [38, 51] width 73 height 11
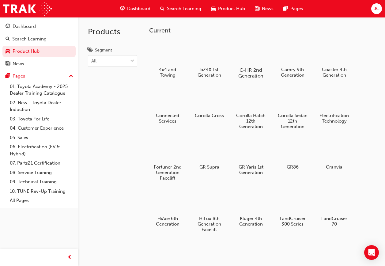
click at [260, 73] on h5 "C-HR 2nd Generation" at bounding box center [251, 73] width 34 height 12
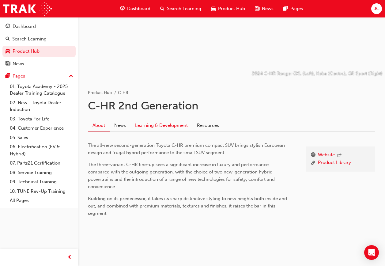
scroll to position [40, 0]
click at [158, 122] on link "Learning & Development" at bounding box center [162, 125] width 62 height 12
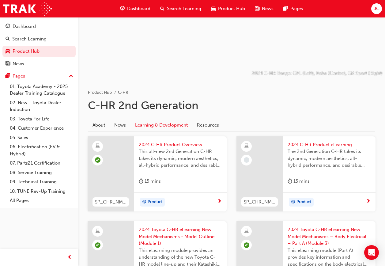
click at [326, 168] on span "The 2nd Generation C-HR takes its dynamic, modern aesthetics, all-hybrid perfor…" at bounding box center [329, 158] width 83 height 21
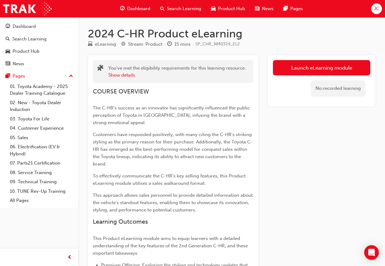
scroll to position [31, 0]
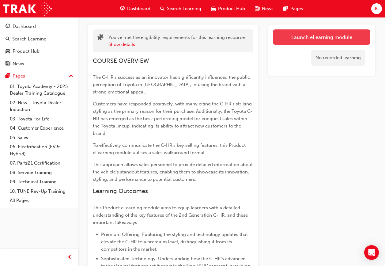
click at [295, 34] on link "Launch eLearning module" at bounding box center [321, 36] width 97 height 15
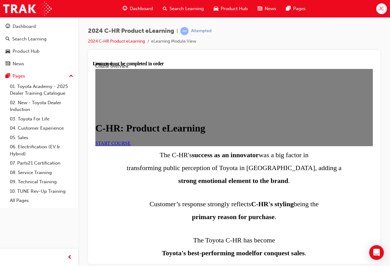
scroll to position [31, 0]
click at [123, 140] on link "START COURSE" at bounding box center [112, 142] width 35 height 5
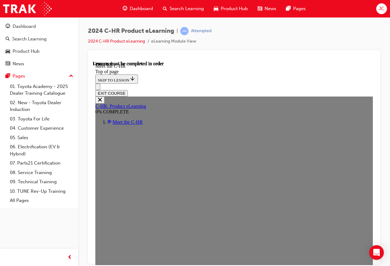
scroll to position [83, 0]
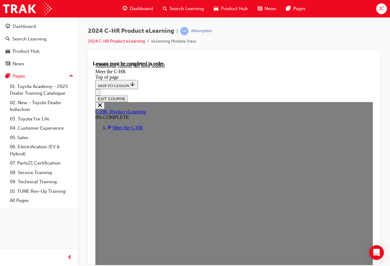
scroll to position [1302, 0]
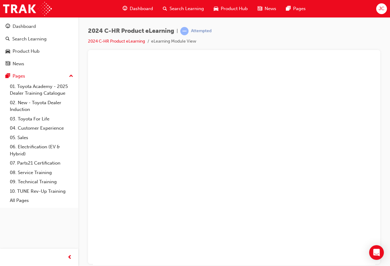
click at [253, 155] on button "Unzoom image" at bounding box center [234, 163] width 282 height 204
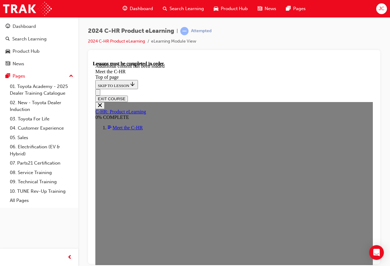
scroll to position [1607, 0]
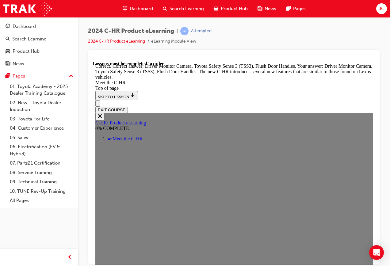
scroll to position [1765, 0]
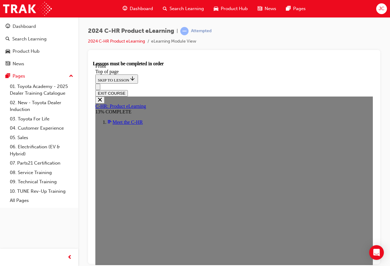
scroll to position [175, 0]
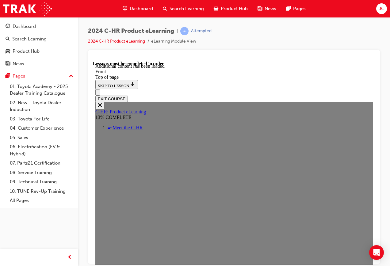
scroll to position [357, 0]
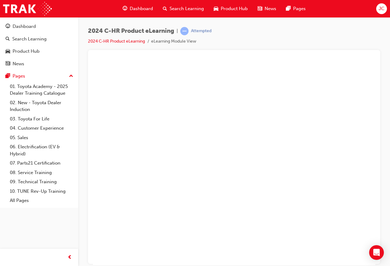
click at [208, 169] on button "Unzoom image" at bounding box center [234, 163] width 282 height 204
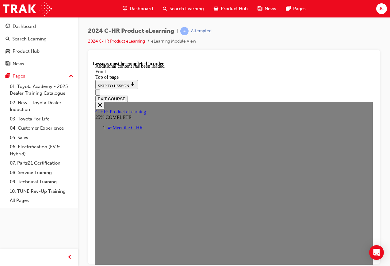
scroll to position [495, 0]
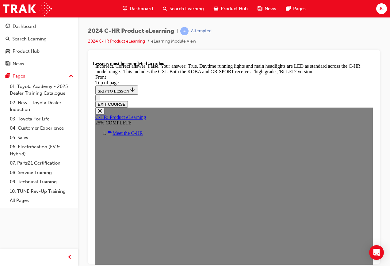
scroll to position [618, 0]
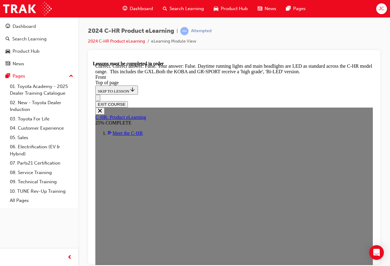
scroll to position [624, 0]
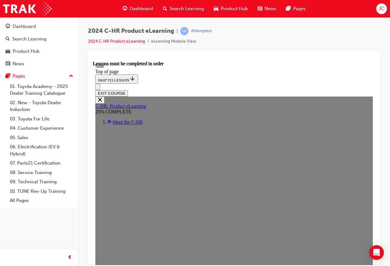
scroll to position [160, 0]
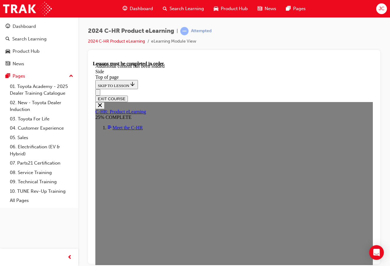
scroll to position [298, 0]
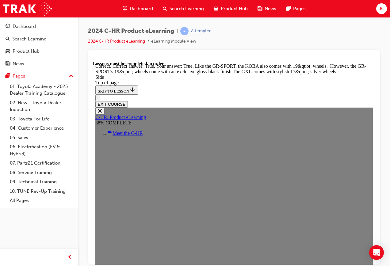
scroll to position [692, 0]
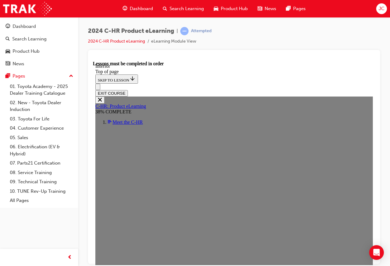
scroll to position [144, 0]
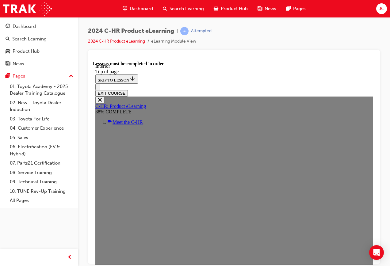
scroll to position [175, 0]
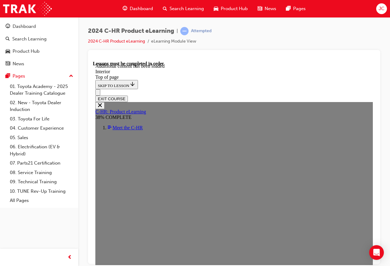
scroll to position [481, 0]
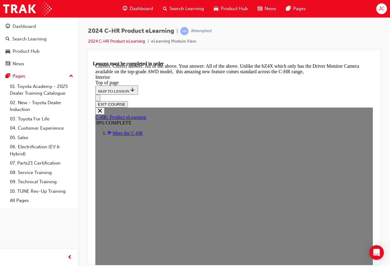
scroll to position [879, 0]
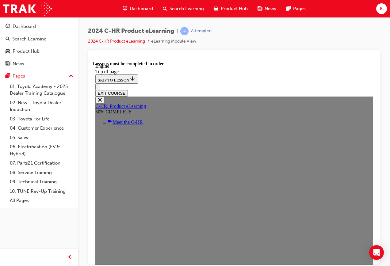
scroll to position [512, 0]
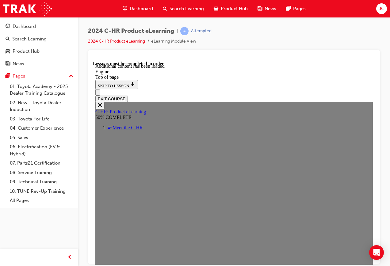
scroll to position [964, 0]
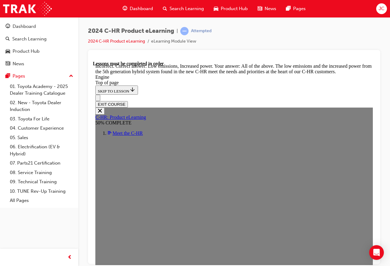
scroll to position [1280, 0]
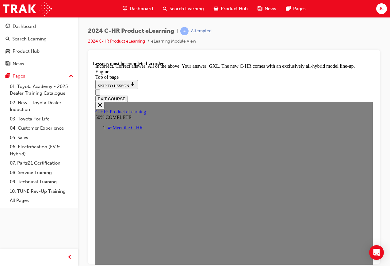
scroll to position [1777, 0]
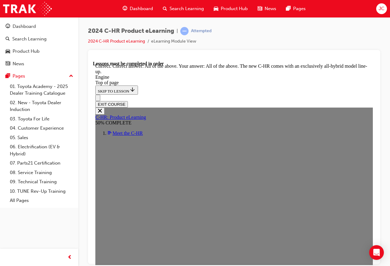
scroll to position [1824, 0]
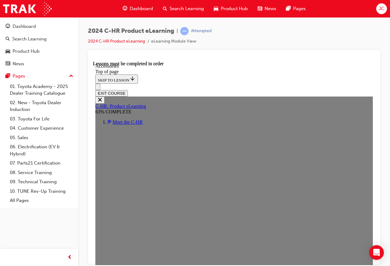
scroll to position [83, 0]
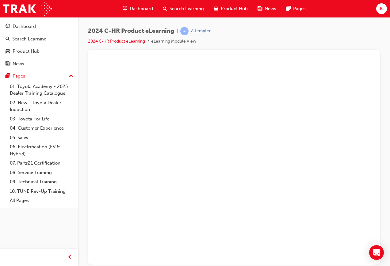
click at [279, 159] on button "Unzoom image" at bounding box center [234, 163] width 282 height 204
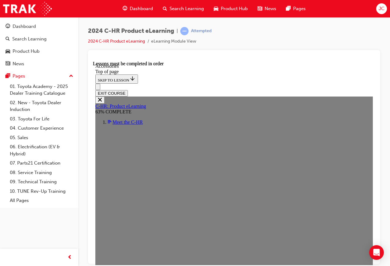
scroll to position [163, 0]
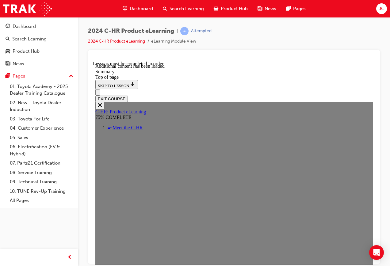
scroll to position [1025, 0]
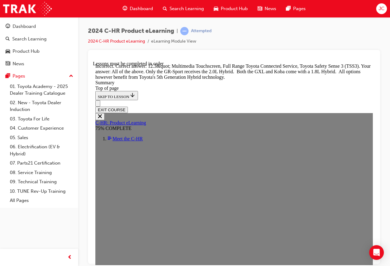
scroll to position [1117, 0]
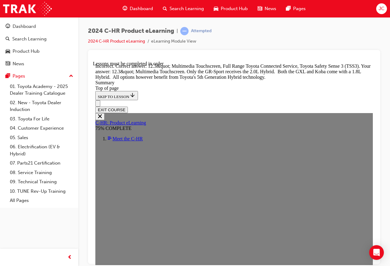
scroll to position [1189, 0]
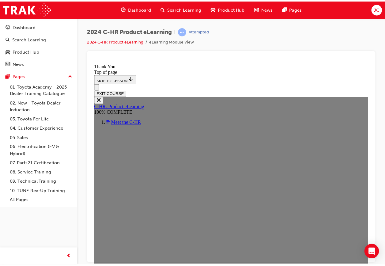
scroll to position [213, 0]
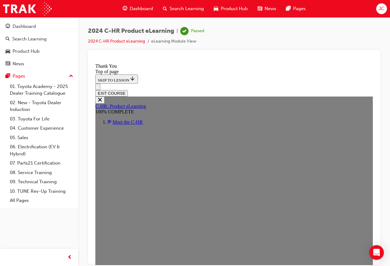
click at [101, 88] on icon "Open navigation menu" at bounding box center [101, 90] width 6 height 4
click at [27, 50] on div "Product Hub" at bounding box center [26, 51] width 27 height 7
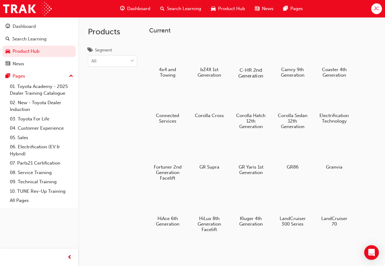
click at [247, 66] on div "C-HR 2nd Generation" at bounding box center [251, 60] width 39 height 44
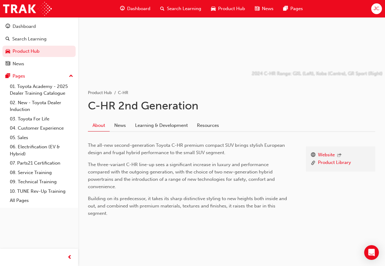
scroll to position [40, 0]
click at [181, 120] on link "Learning & Development" at bounding box center [162, 125] width 62 height 12
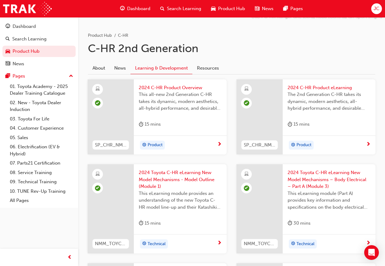
scroll to position [82, 0]
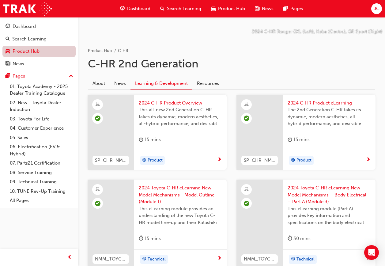
click at [28, 48] on link "Product Hub" at bounding box center [38, 51] width 73 height 11
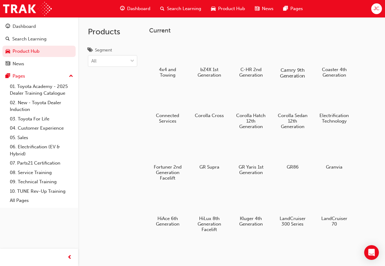
click at [298, 76] on h5 "Camry 9th Generation" at bounding box center [293, 73] width 34 height 12
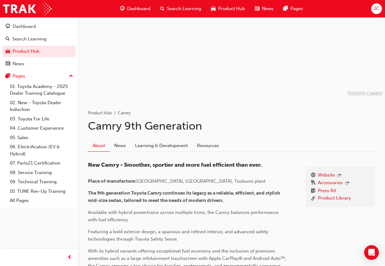
scroll to position [31, 0]
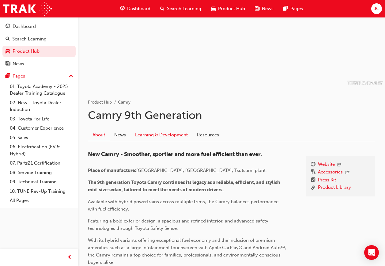
click at [152, 135] on link "Learning & Development" at bounding box center [162, 135] width 62 height 12
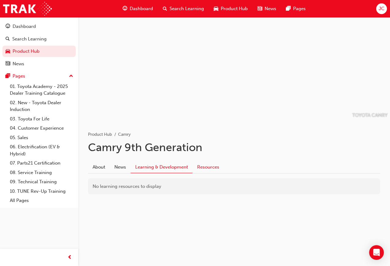
click at [208, 166] on link "Resources" at bounding box center [207, 167] width 31 height 12
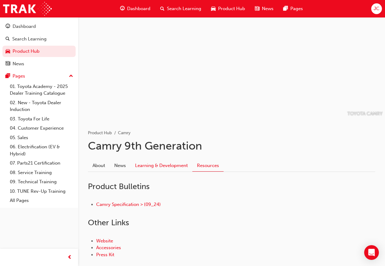
click at [189, 165] on link "Learning & Development" at bounding box center [162, 166] width 62 height 12
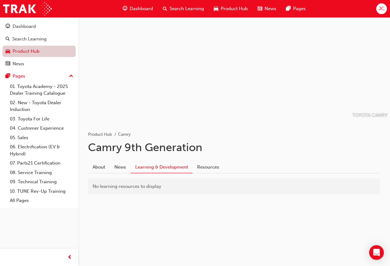
click at [32, 47] on link "Product Hub" at bounding box center [38, 51] width 73 height 11
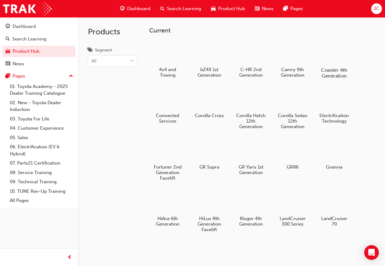
click at [322, 70] on h5 "Coaster 4th Generation" at bounding box center [335, 73] width 34 height 12
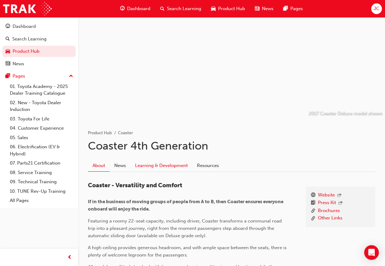
click at [184, 163] on link "Learning & Development" at bounding box center [162, 166] width 62 height 12
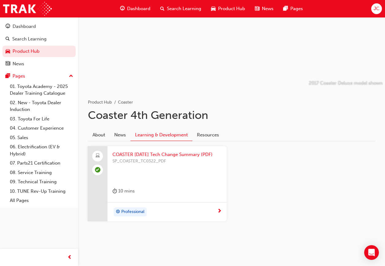
scroll to position [38, 0]
click at [21, 49] on link "Product Hub" at bounding box center [38, 51] width 73 height 11
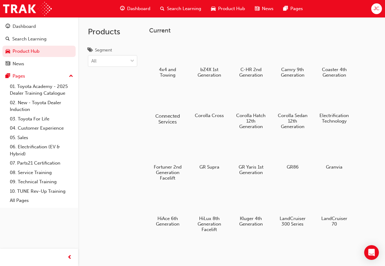
click at [172, 106] on div at bounding box center [168, 98] width 34 height 25
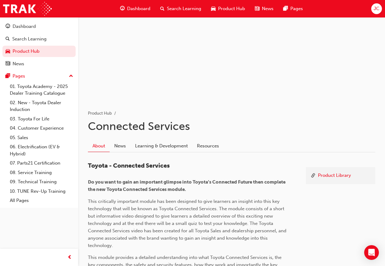
scroll to position [31, 0]
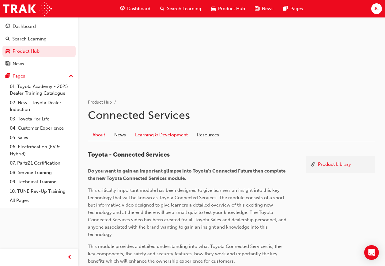
click at [160, 140] on link "Learning & Development" at bounding box center [162, 135] width 62 height 12
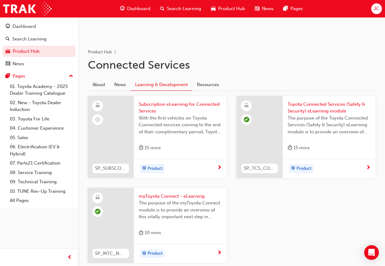
scroll to position [92, 0]
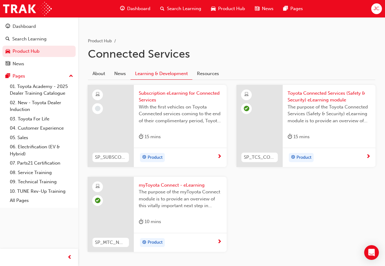
click at [179, 134] on div "15 mins" at bounding box center [180, 138] width 83 height 10
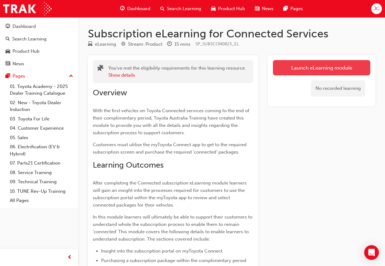
click at [358, 65] on link "Launch eLearning module" at bounding box center [321, 67] width 97 height 15
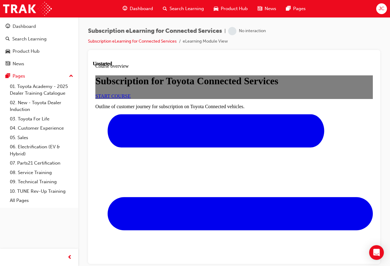
scroll to position [31, 0]
click at [131, 98] on span "START COURSE" at bounding box center [112, 95] width 35 height 5
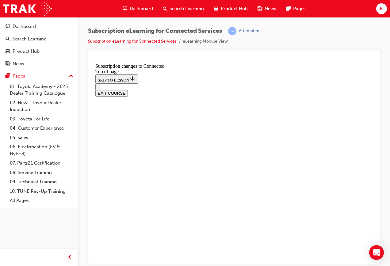
scroll to position [307, 0]
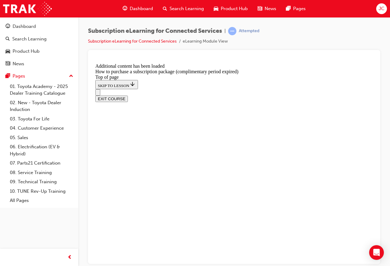
scroll to position [123, 0]
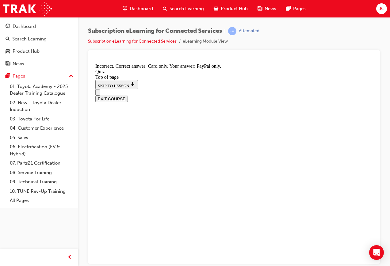
scroll to position [105, 0]
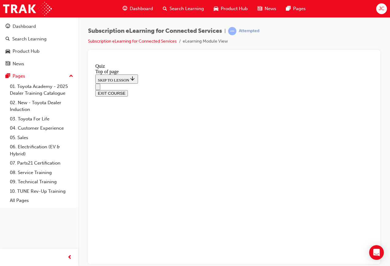
scroll to position [19, 0]
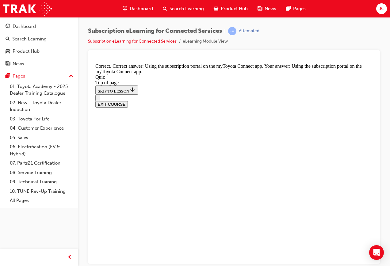
scroll to position [111, 0]
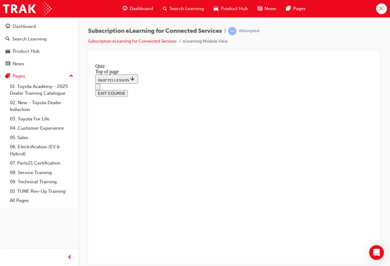
scroll to position [129, 0]
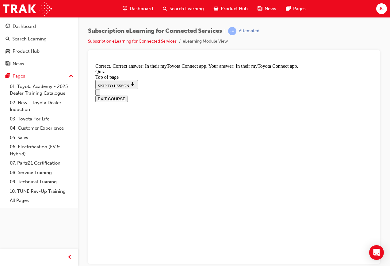
scroll to position [105, 0]
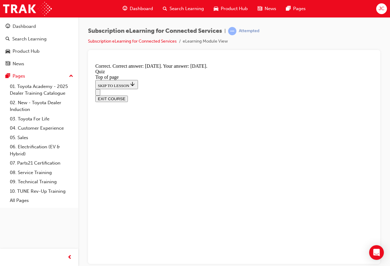
scroll to position [115, 0]
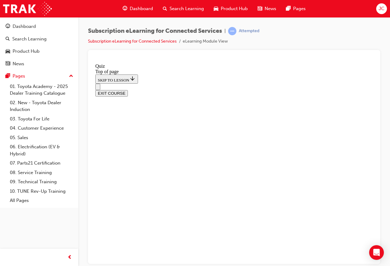
scroll to position [80, 0]
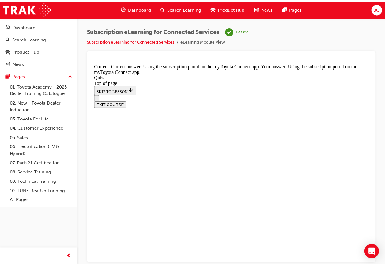
scroll to position [19, 0]
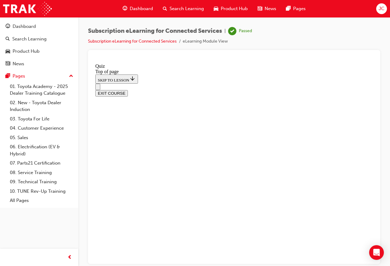
click at [29, 47] on link "Product Hub" at bounding box center [38, 51] width 73 height 11
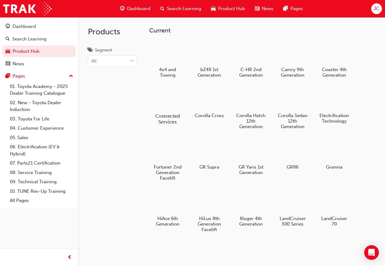
click at [165, 99] on div at bounding box center [168, 98] width 34 height 25
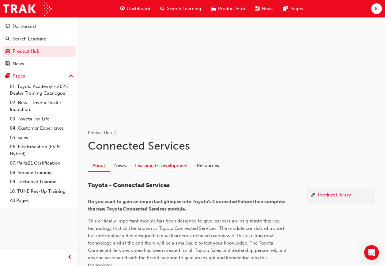
click at [155, 167] on link "Learning & Development" at bounding box center [162, 166] width 62 height 12
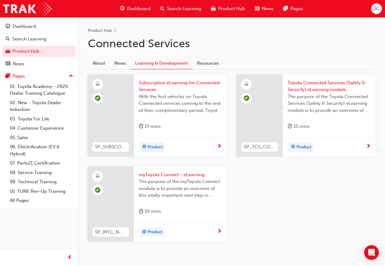
scroll to position [92, 0]
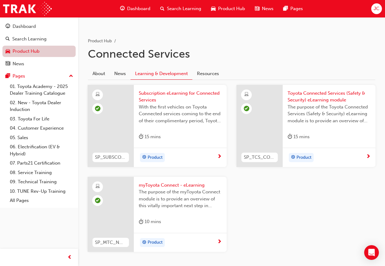
click at [31, 46] on link "Product Hub" at bounding box center [38, 51] width 73 height 11
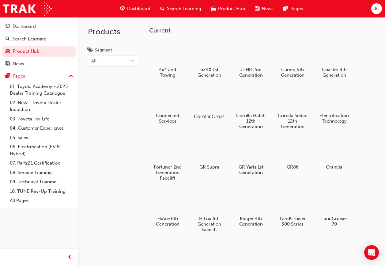
click at [215, 105] on div at bounding box center [209, 98] width 34 height 25
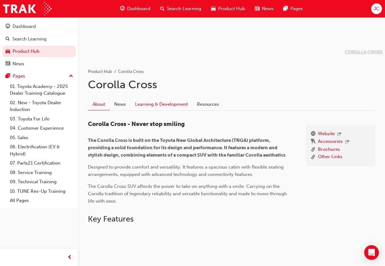
click at [173, 104] on link "Learning & Development" at bounding box center [162, 104] width 62 height 12
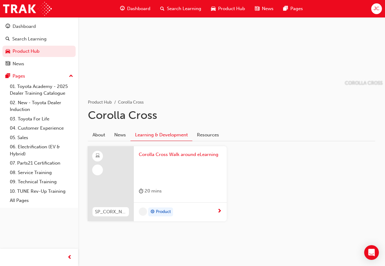
scroll to position [31, 0]
click at [24, 55] on link "Product Hub" at bounding box center [38, 51] width 73 height 11
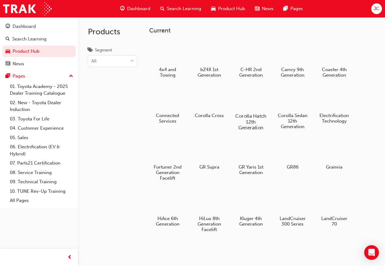
click at [251, 100] on div at bounding box center [251, 98] width 34 height 25
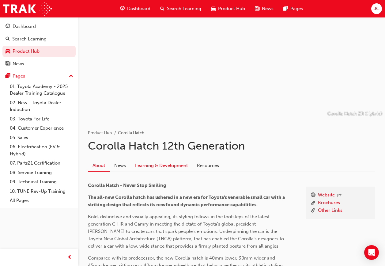
click at [174, 169] on link "Learning & Development" at bounding box center [162, 166] width 62 height 12
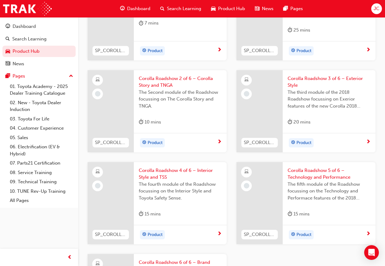
scroll to position [306, 0]
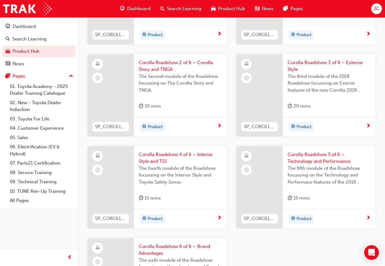
click at [163, 87] on span "The Second module of the Roadshow focussing on The Corolla Story and TNGA." at bounding box center [180, 83] width 83 height 21
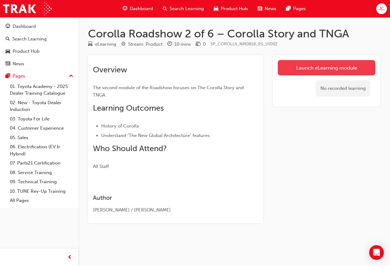
click at [327, 66] on link "Launch eLearning module" at bounding box center [326, 67] width 97 height 15
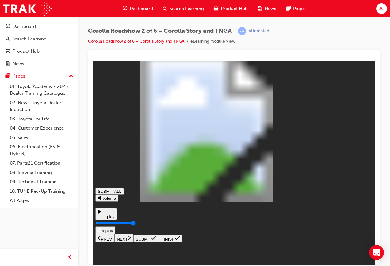
click at [131, 240] on icon at bounding box center [129, 237] width 3 height 5
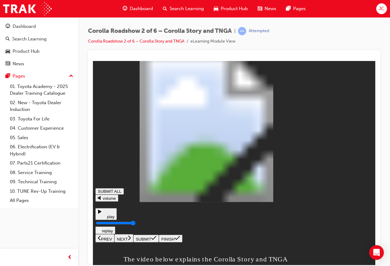
click at [133, 242] on button "NEXT" at bounding box center [123, 238] width 19 height 8
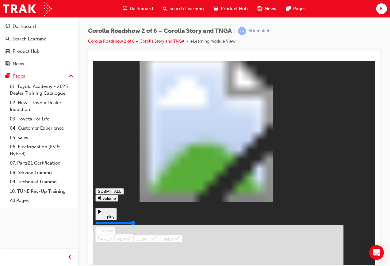
click at [159, 242] on button "SUBMIT" at bounding box center [145, 238] width 25 height 8
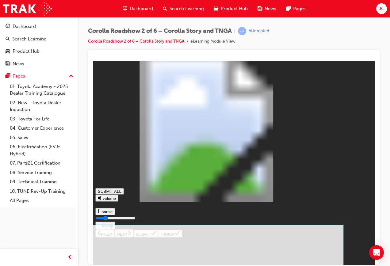
click at [159, 242] on button "SUBMIT" at bounding box center [145, 238] width 25 height 8
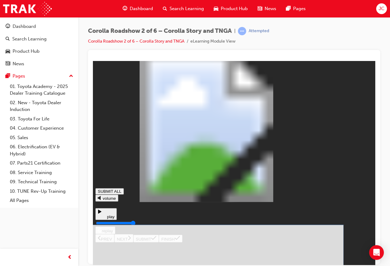
click at [156, 240] on icon at bounding box center [153, 237] width 5 height 5
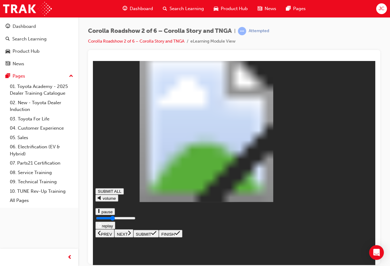
click at [133, 237] on button "NEXT" at bounding box center [123, 233] width 19 height 8
type input "1"
